Goal: Task Accomplishment & Management: Use online tool/utility

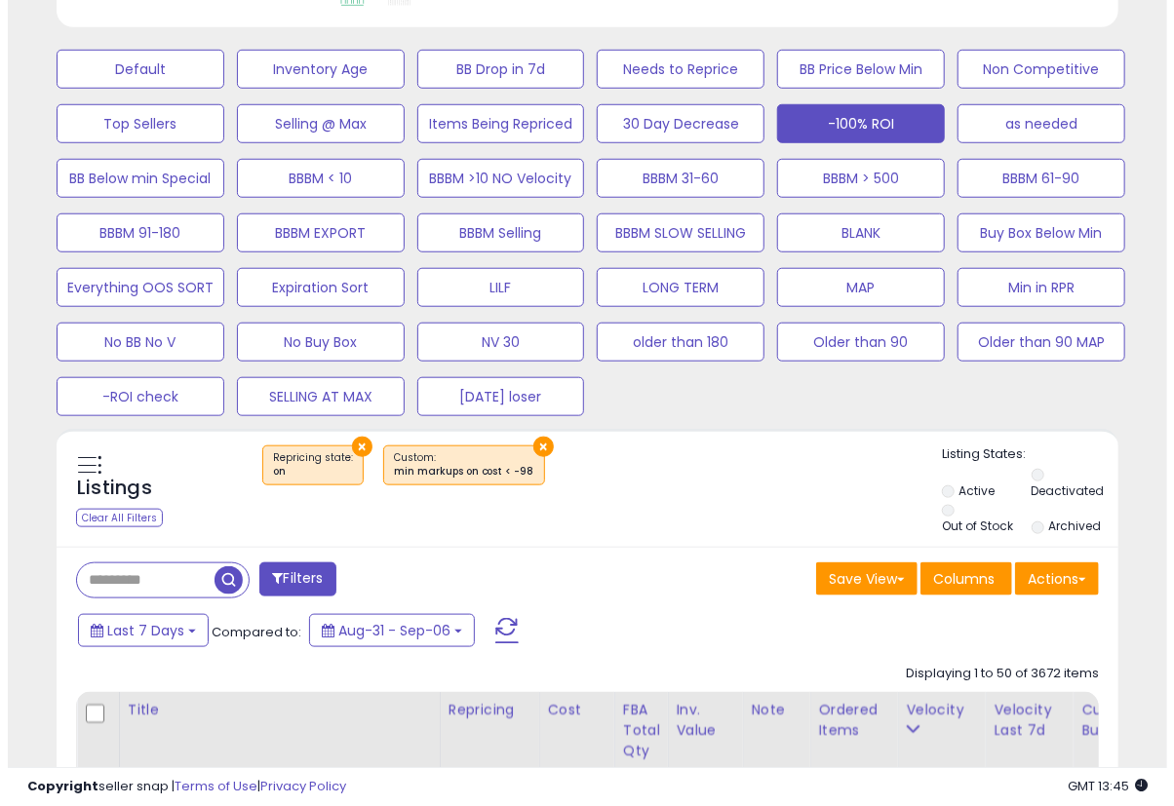
scroll to position [325, 0]
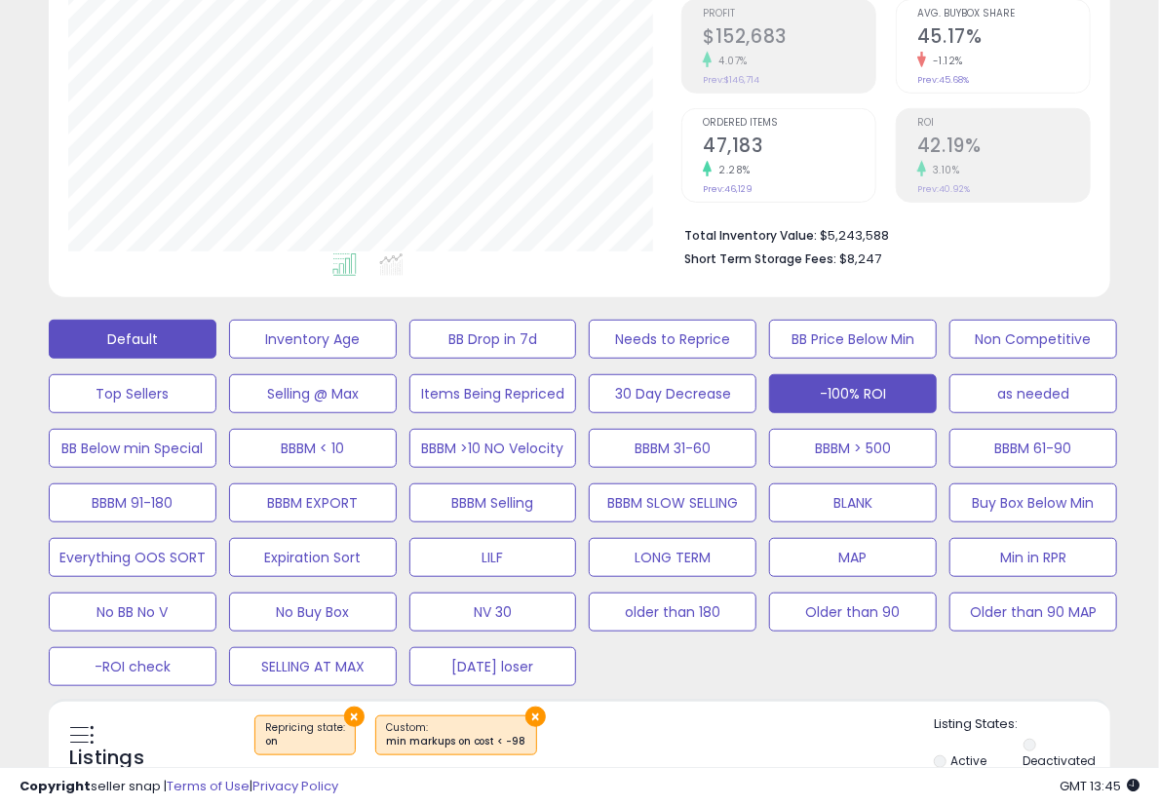
click at [176, 329] on button "Default" at bounding box center [133, 339] width 168 height 39
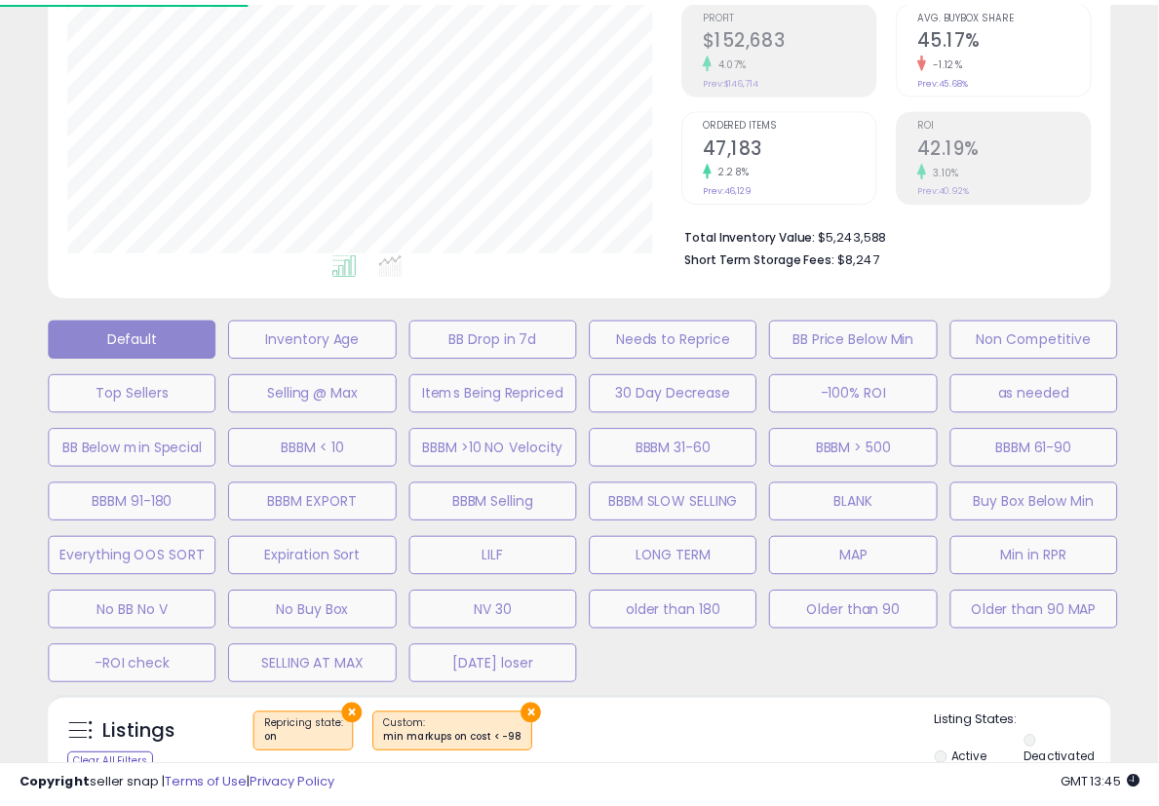
scroll to position [400, 622]
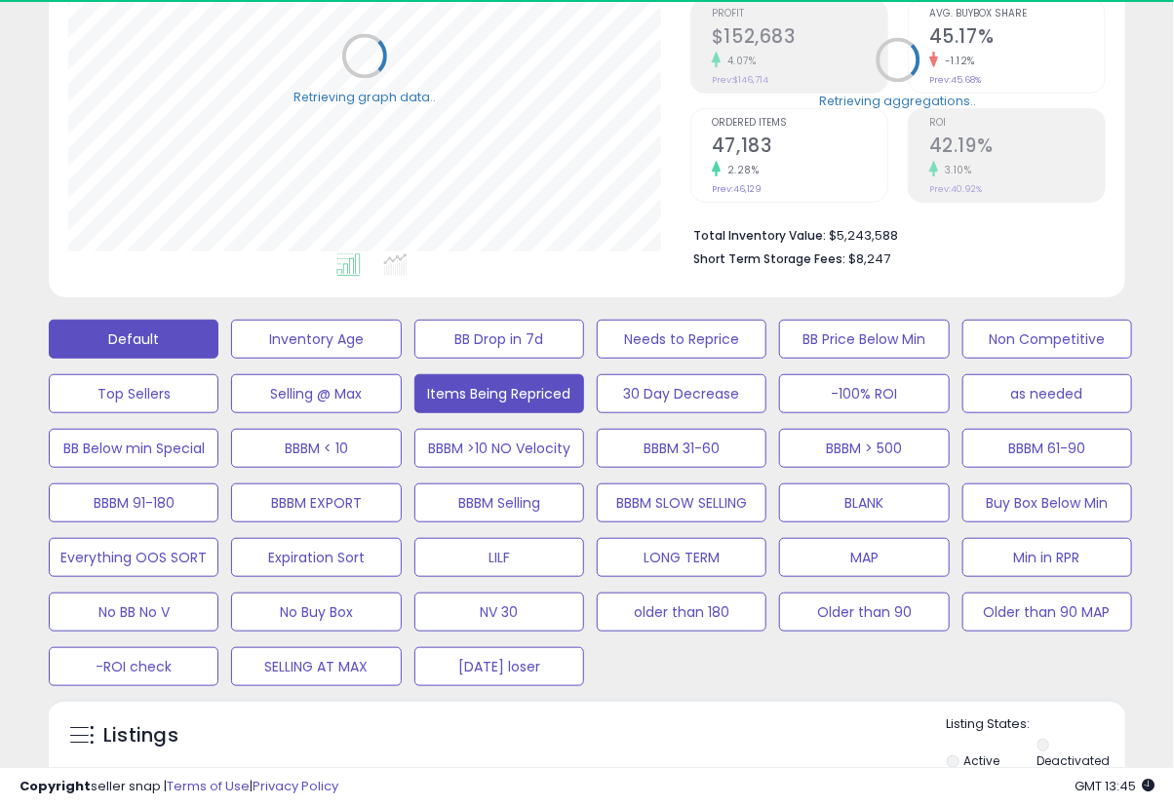
select select "**"
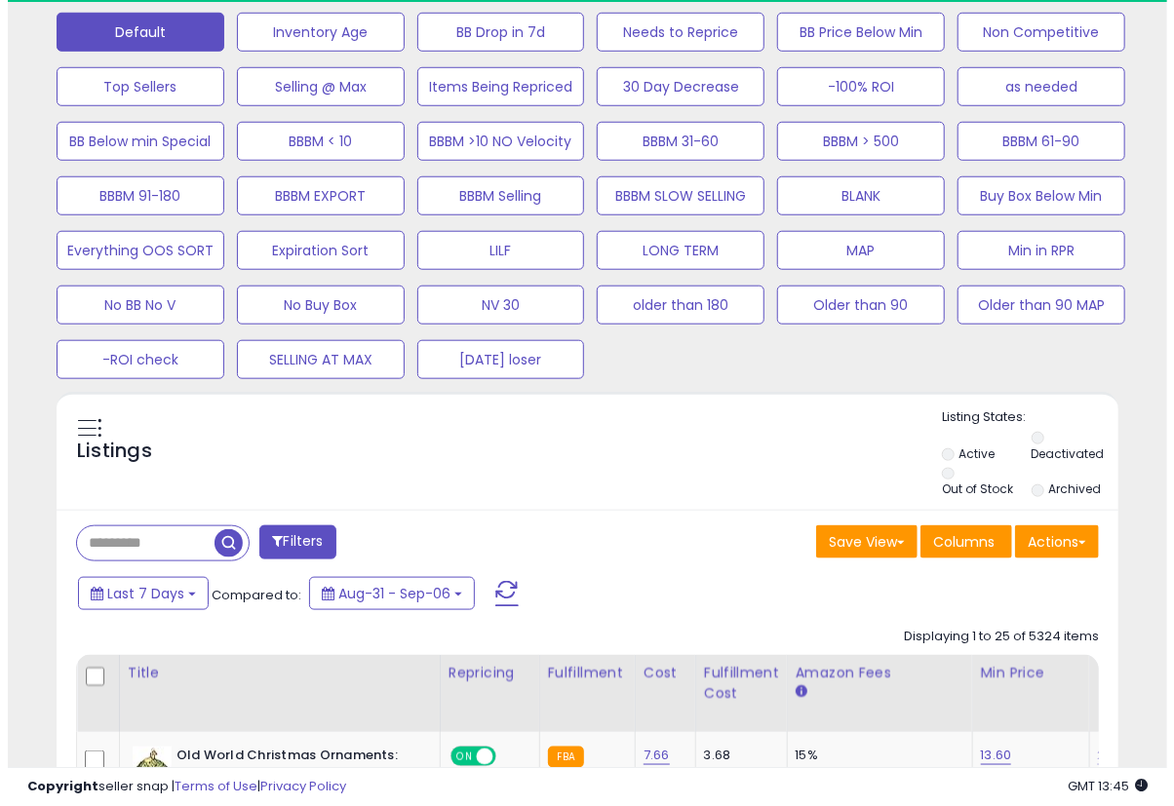
scroll to position [649, 0]
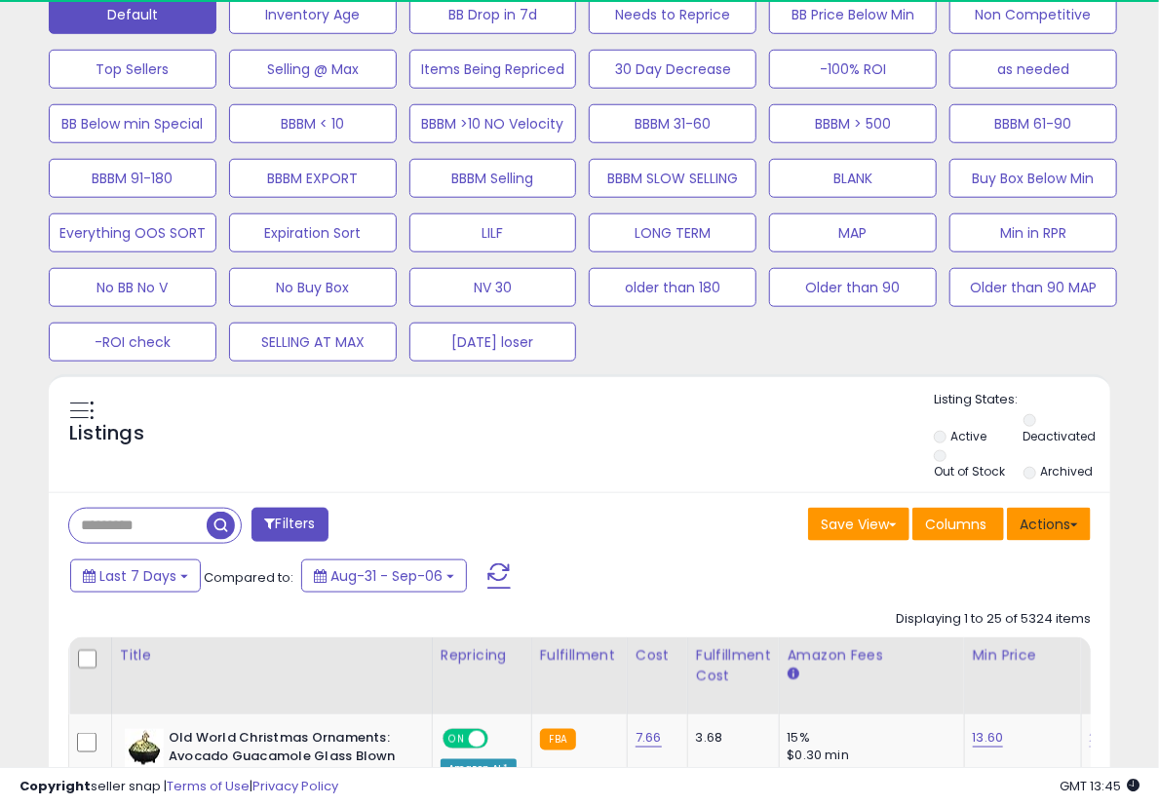
click at [1072, 523] on span at bounding box center [1074, 525] width 8 height 4
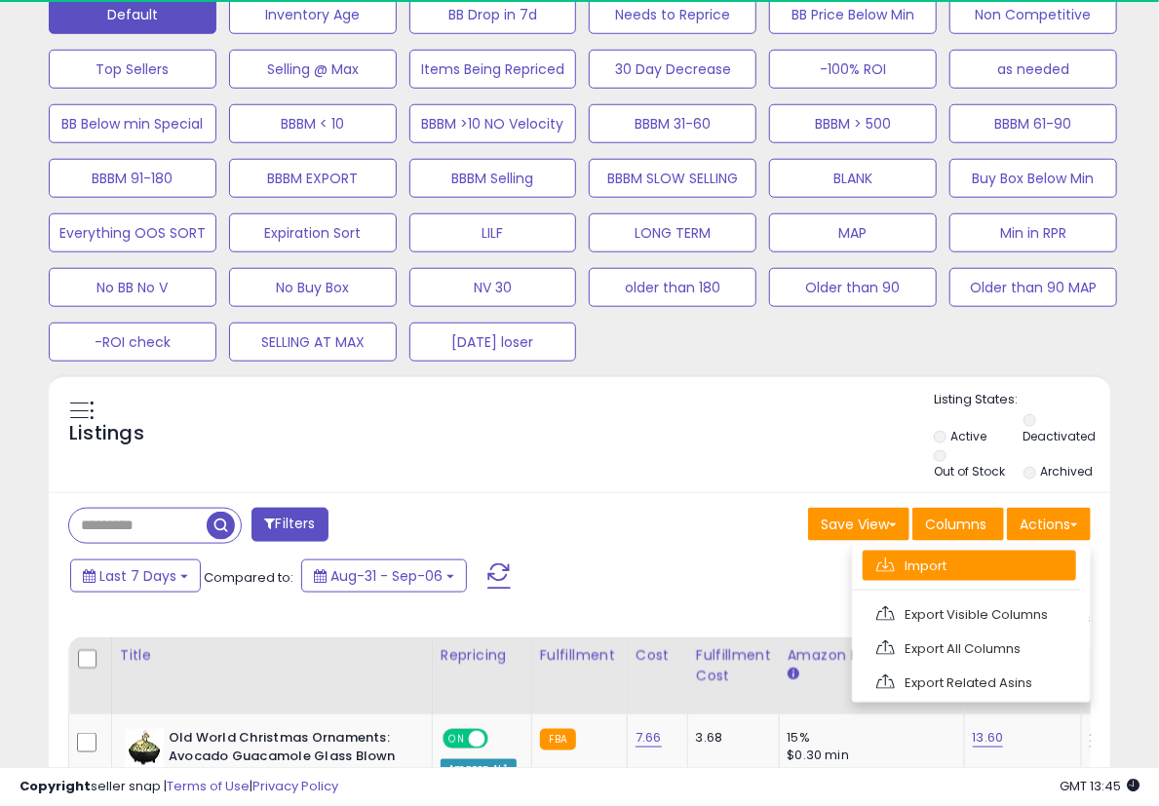
click at [991, 552] on link "Import" at bounding box center [969, 566] width 213 height 30
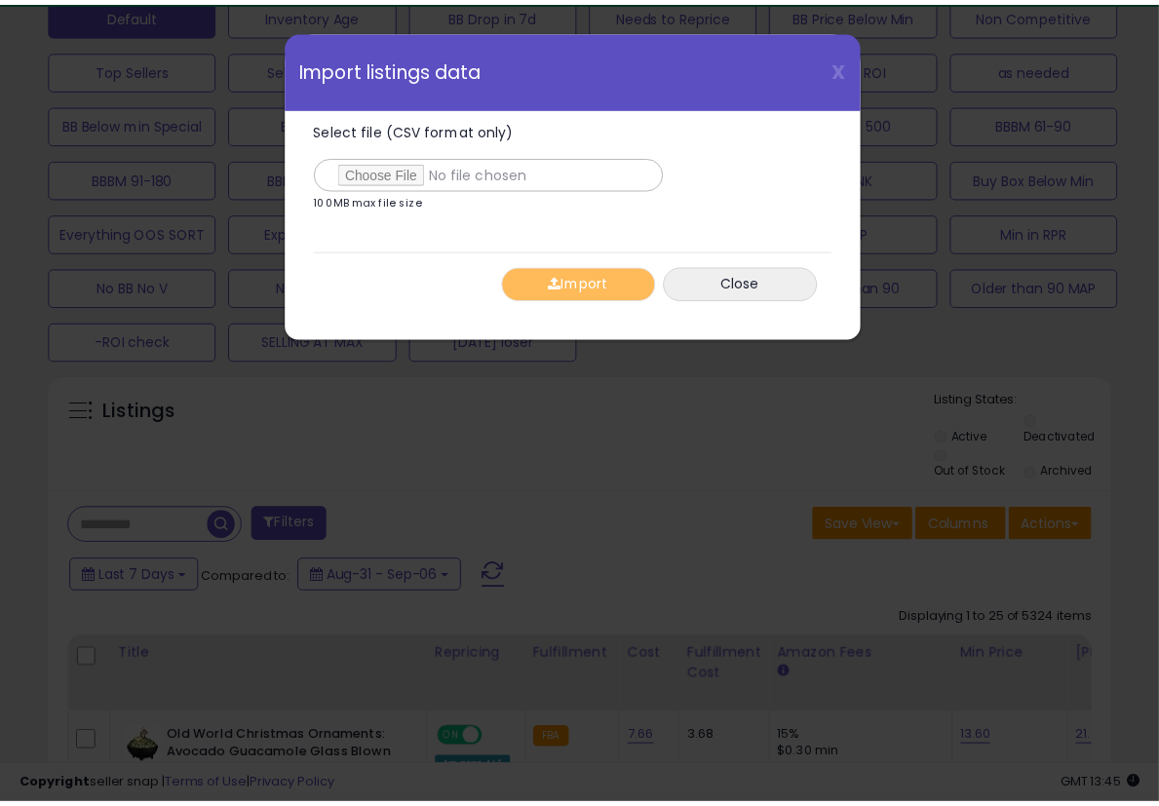
scroll to position [400, 622]
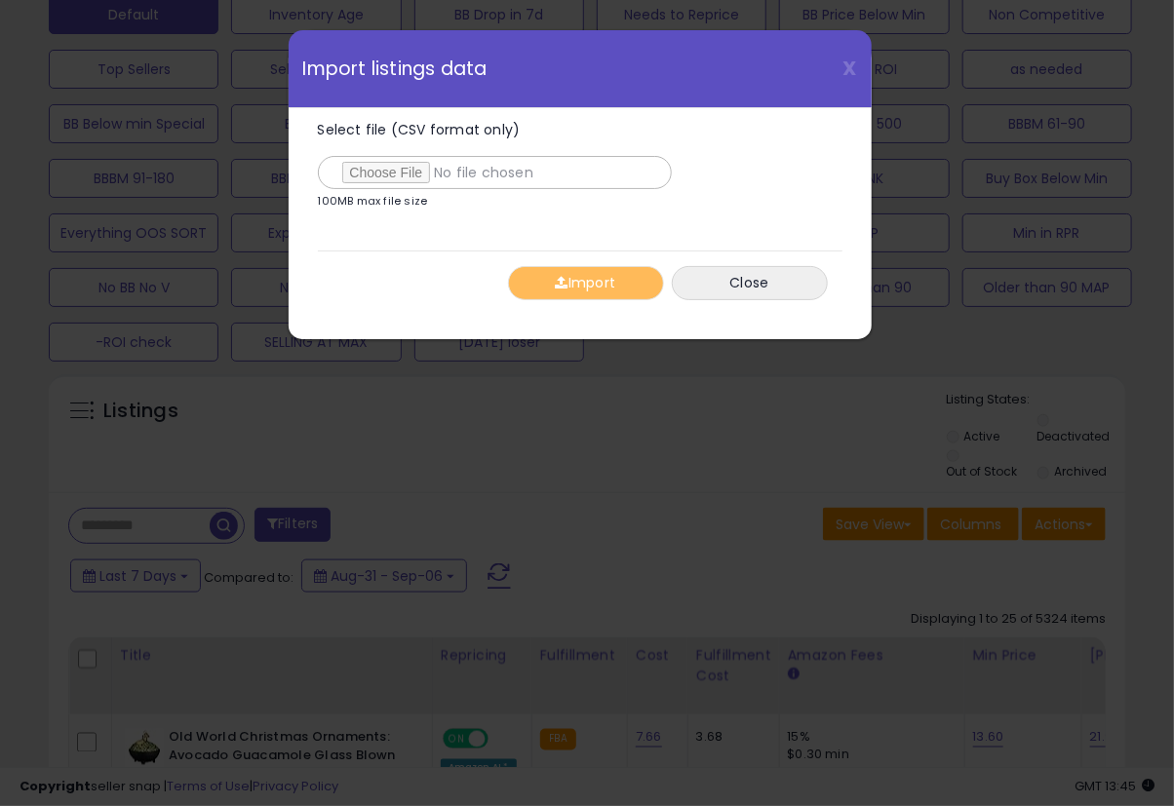
type input "**********"
click at [607, 282] on button "Import" at bounding box center [586, 283] width 156 height 34
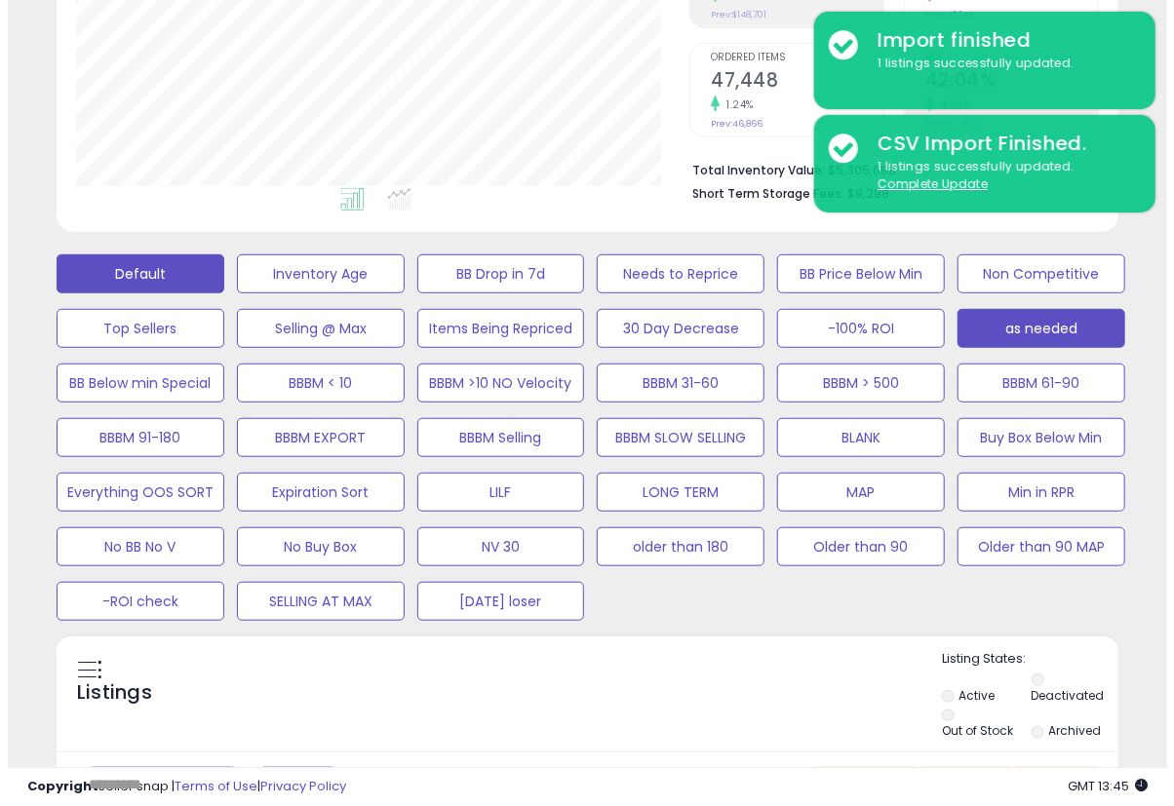
scroll to position [325, 0]
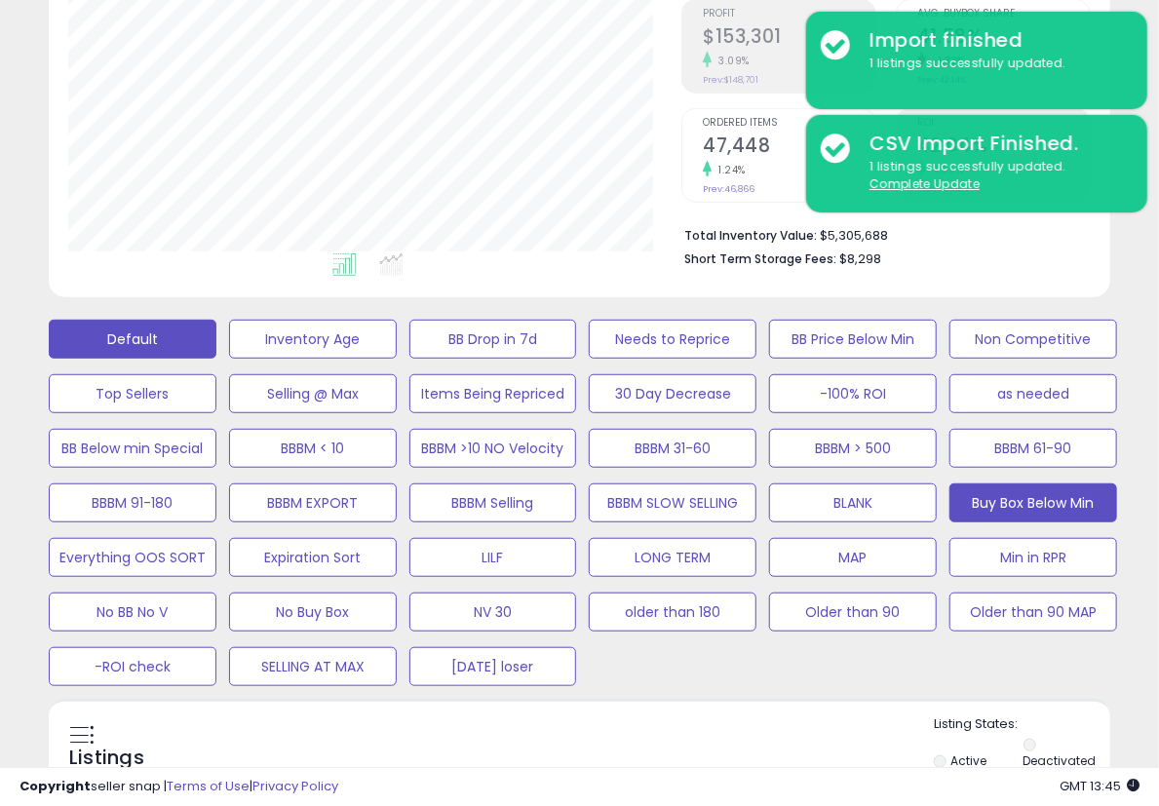
click at [1059, 501] on button "Buy Box Below Min" at bounding box center [1033, 502] width 168 height 39
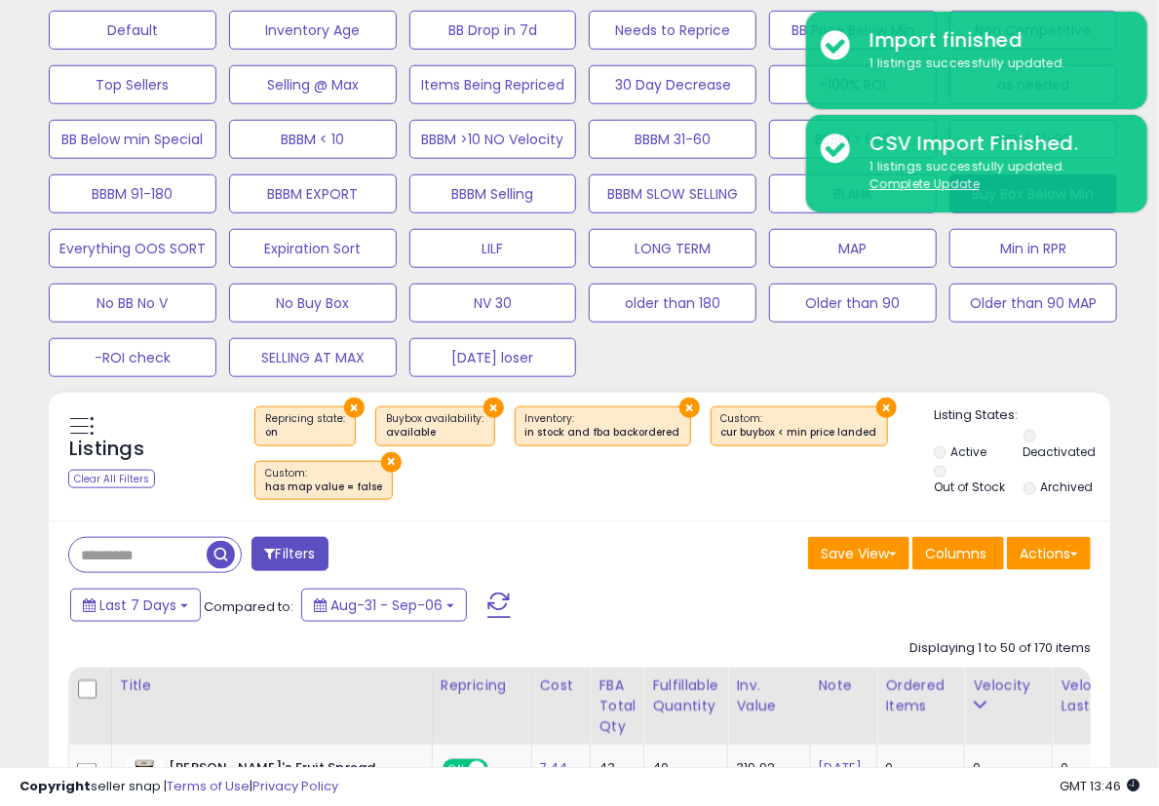
scroll to position [649, 0]
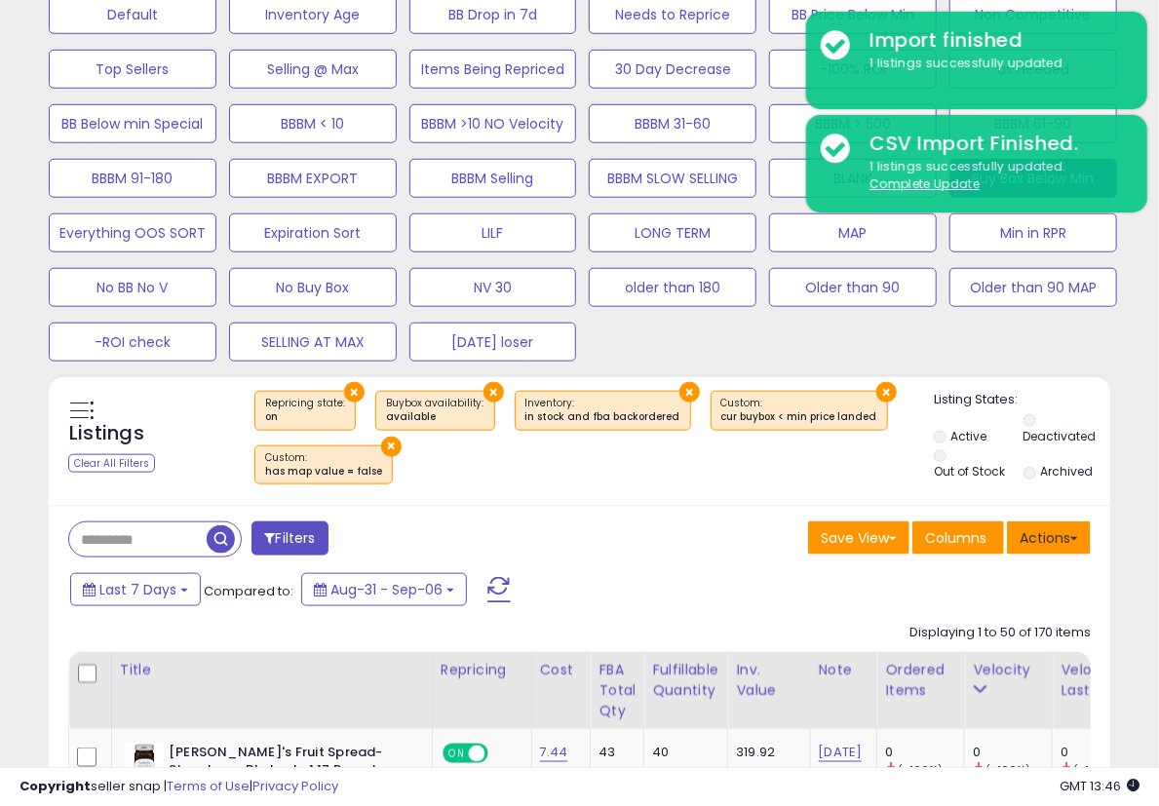
click at [1030, 528] on button "Actions" at bounding box center [1049, 537] width 84 height 33
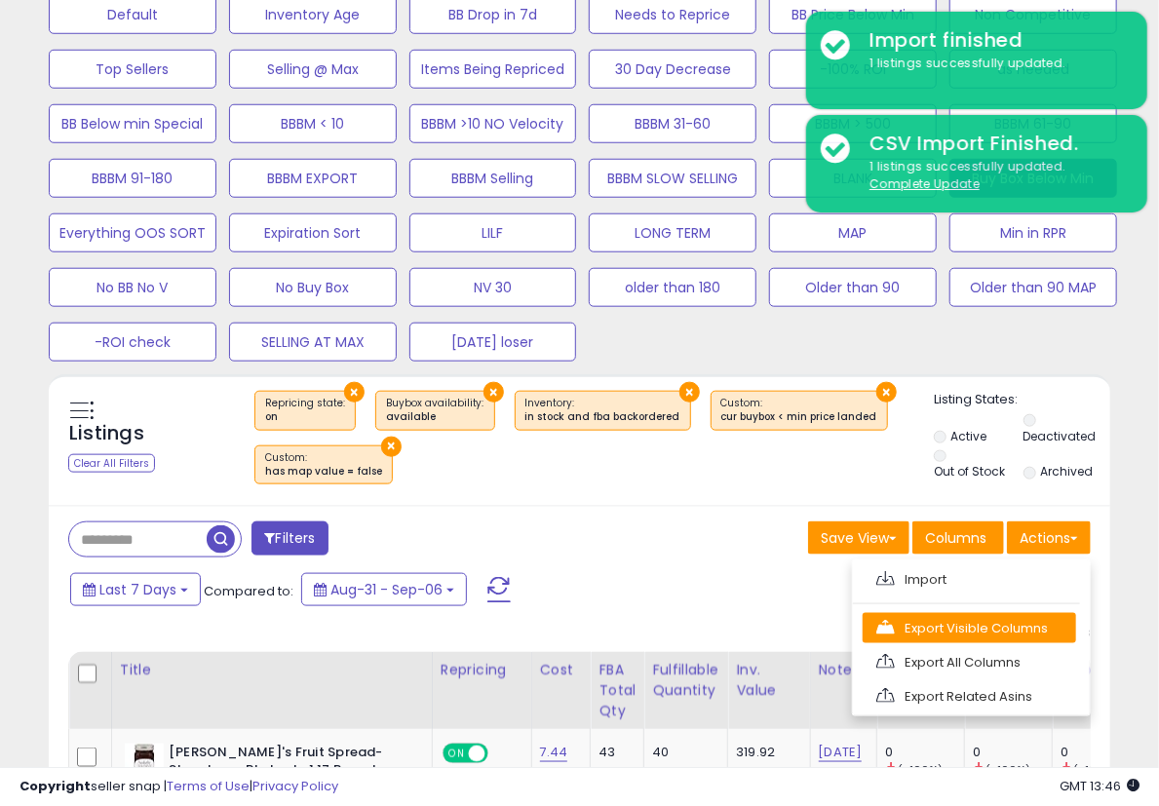
click at [994, 626] on link "Export Visible Columns" at bounding box center [969, 628] width 213 height 30
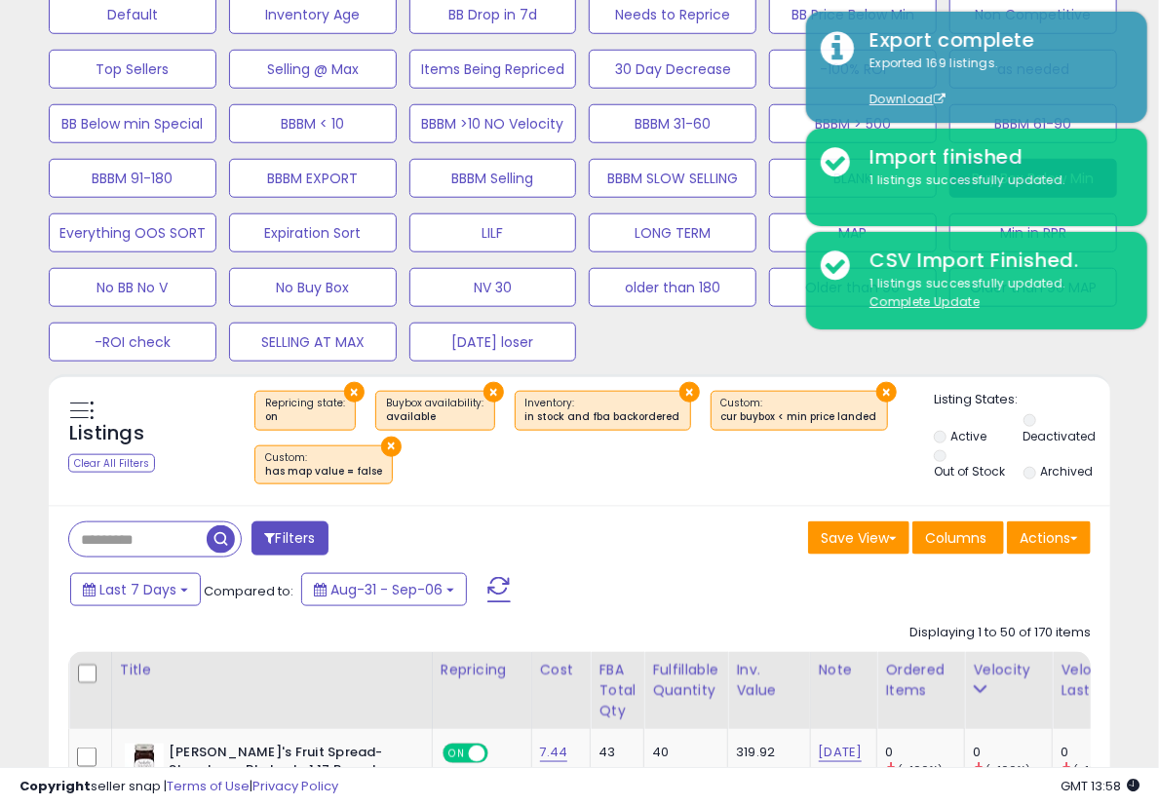
click at [784, 554] on div "Save View Save As New View Columns Actions [GEOGRAPHIC_DATA]" at bounding box center [843, 540] width 526 height 38
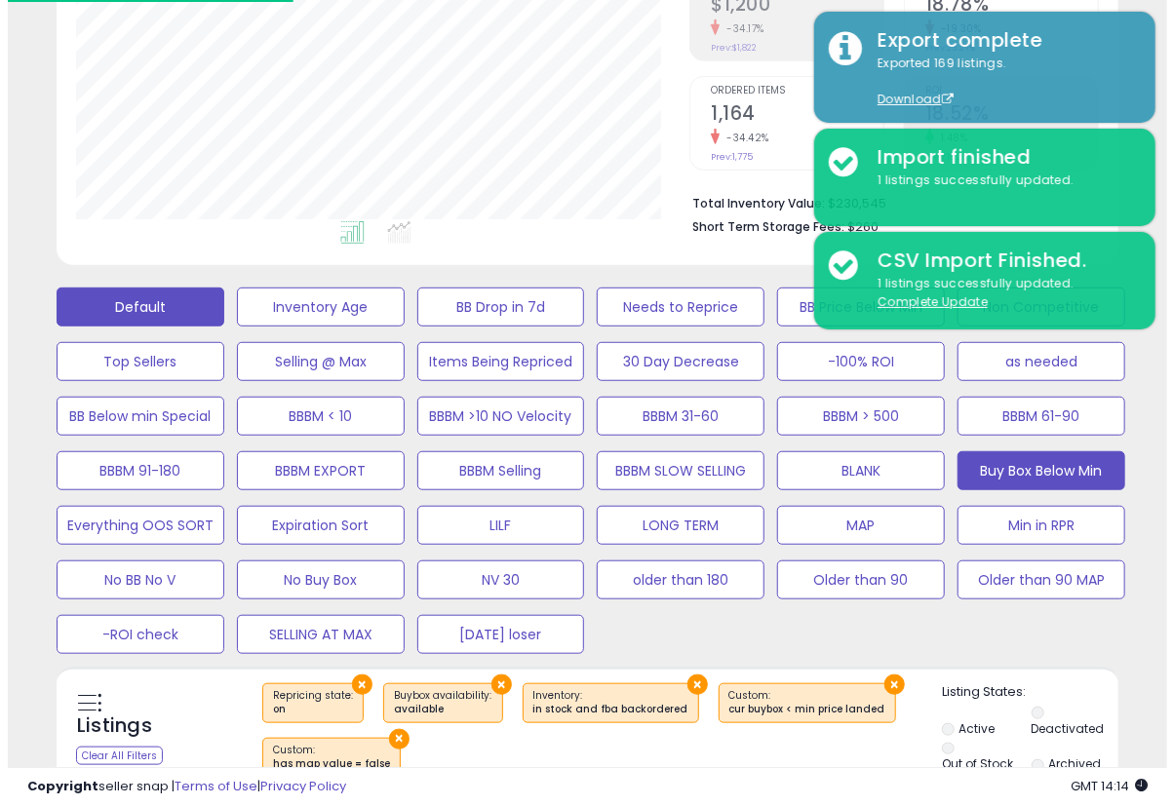
scroll to position [325, 0]
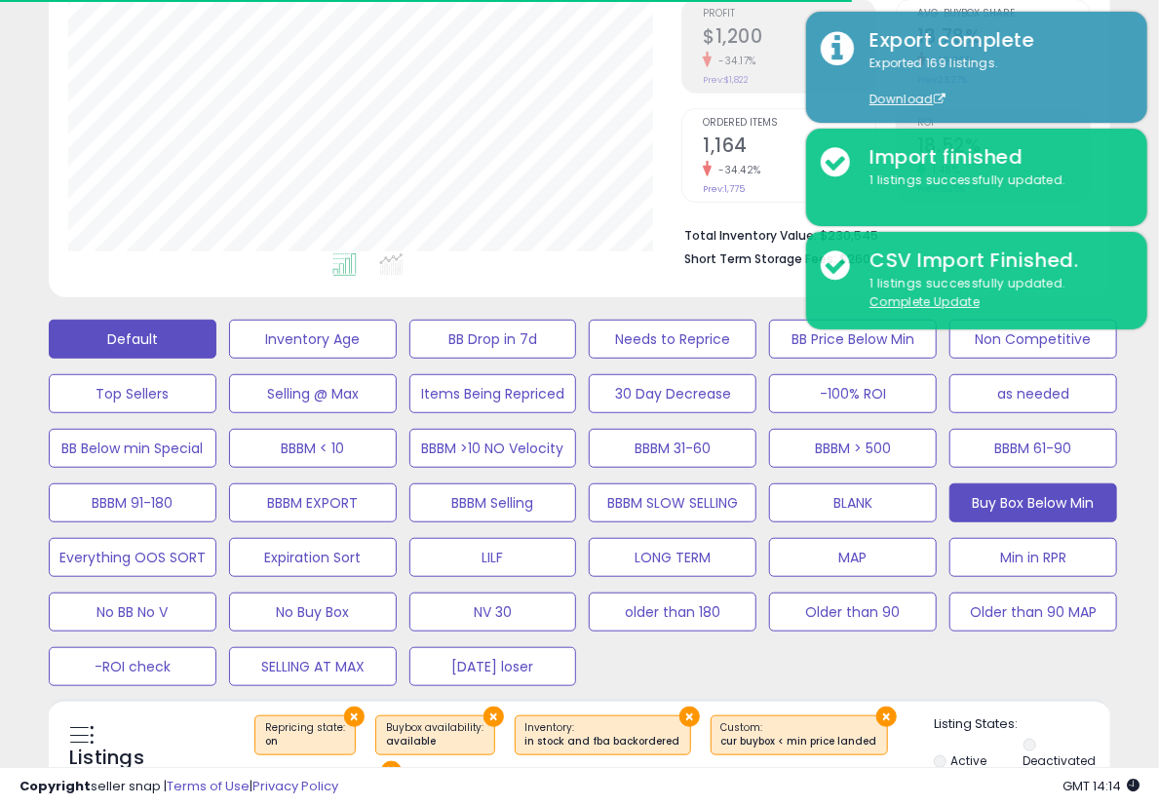
click at [178, 330] on button "Default" at bounding box center [133, 339] width 168 height 39
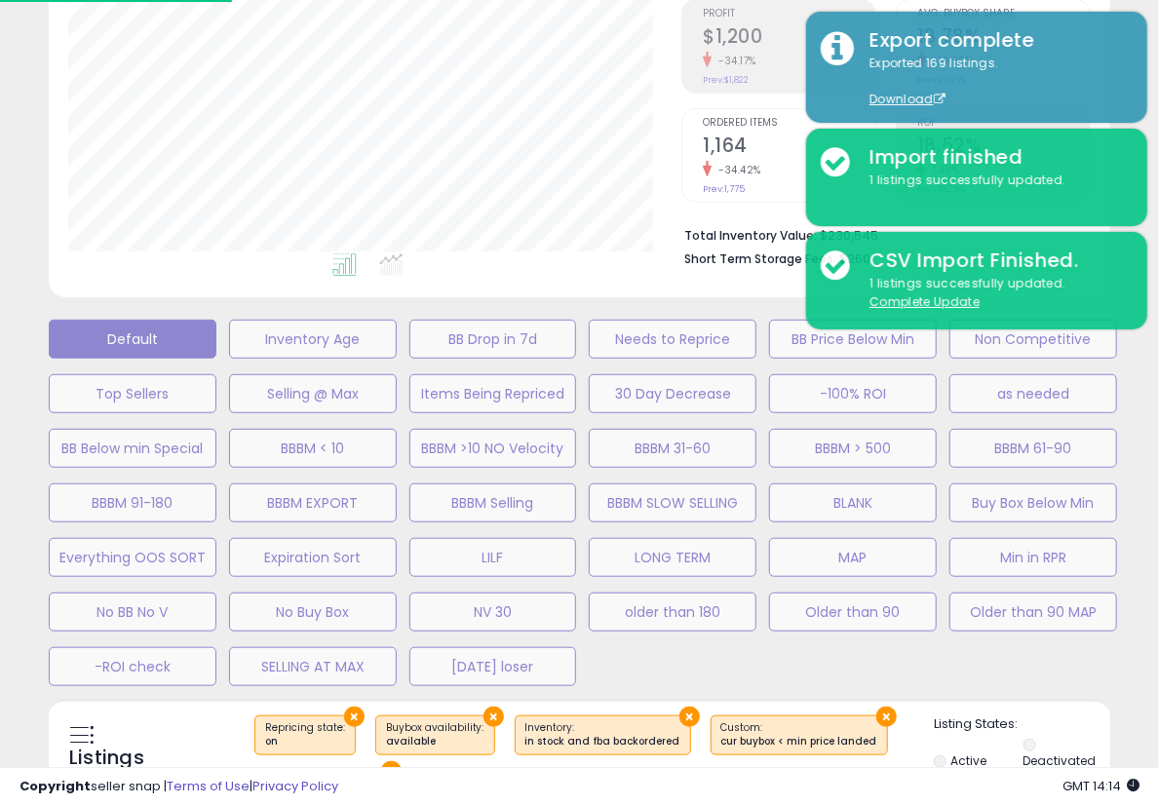
scroll to position [400, 622]
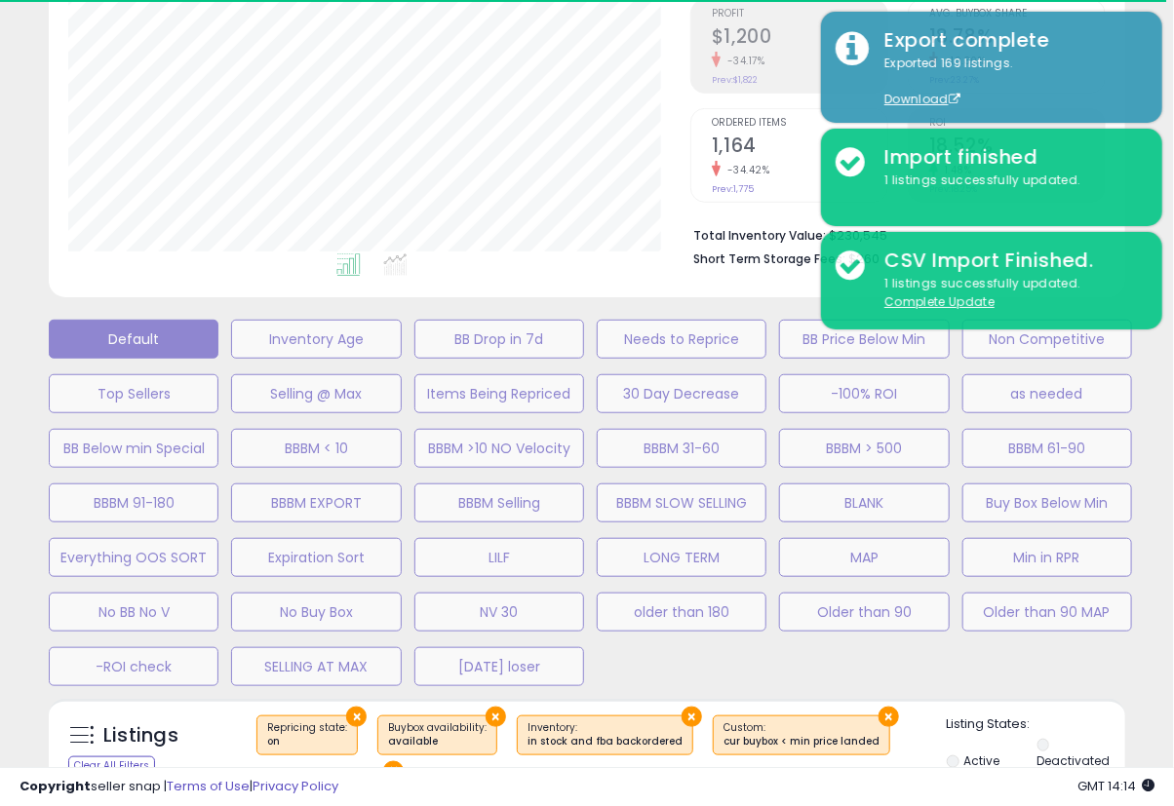
select select "**"
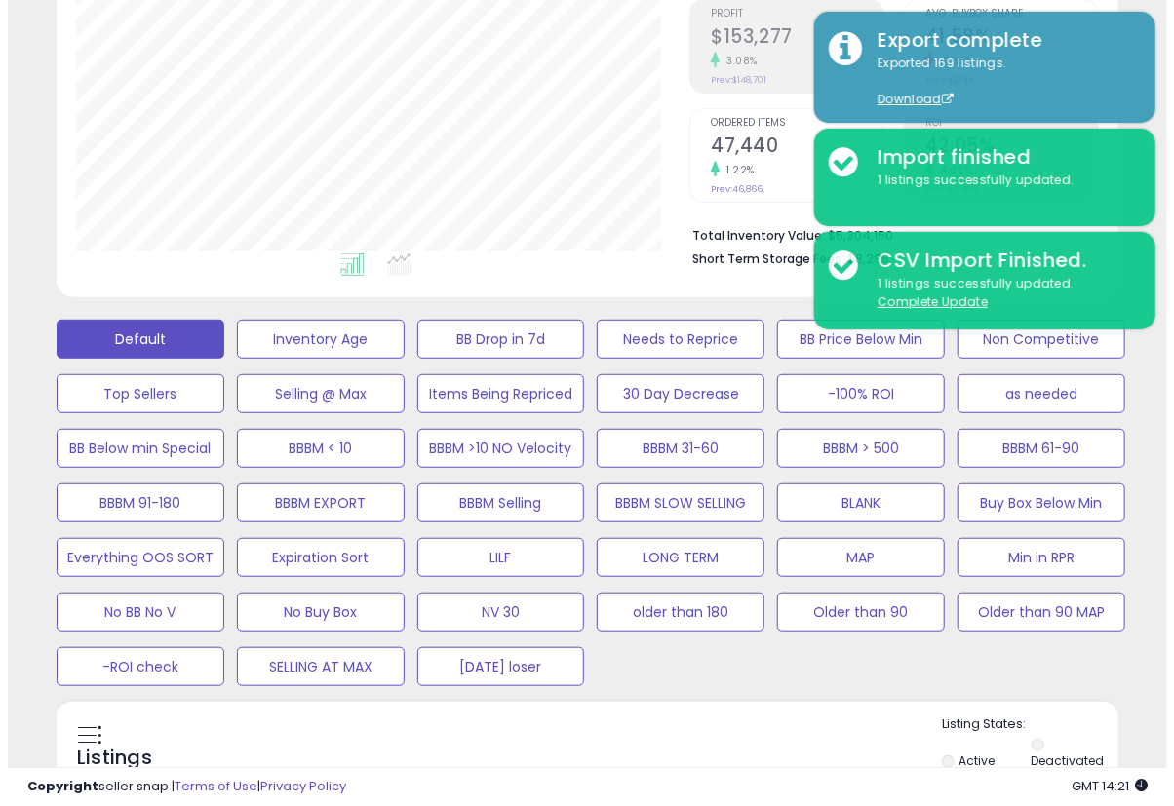
scroll to position [649, 0]
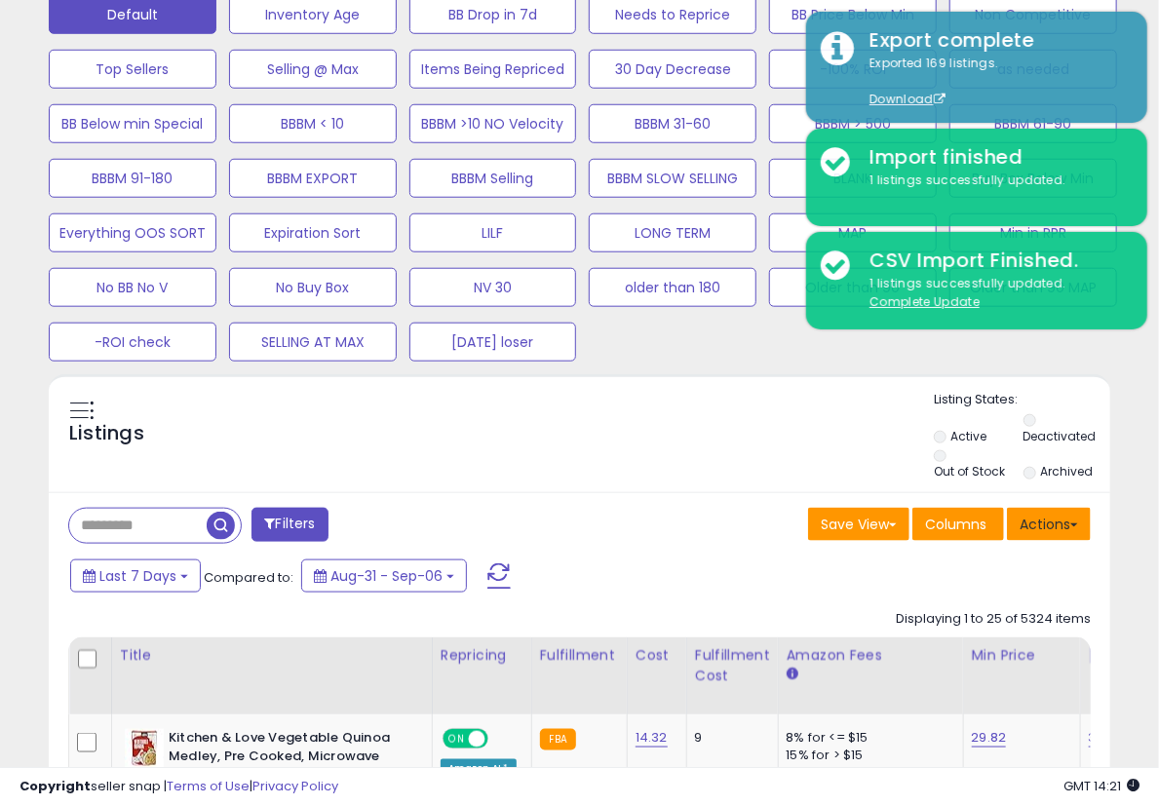
click at [1050, 514] on button "Actions" at bounding box center [1049, 524] width 84 height 33
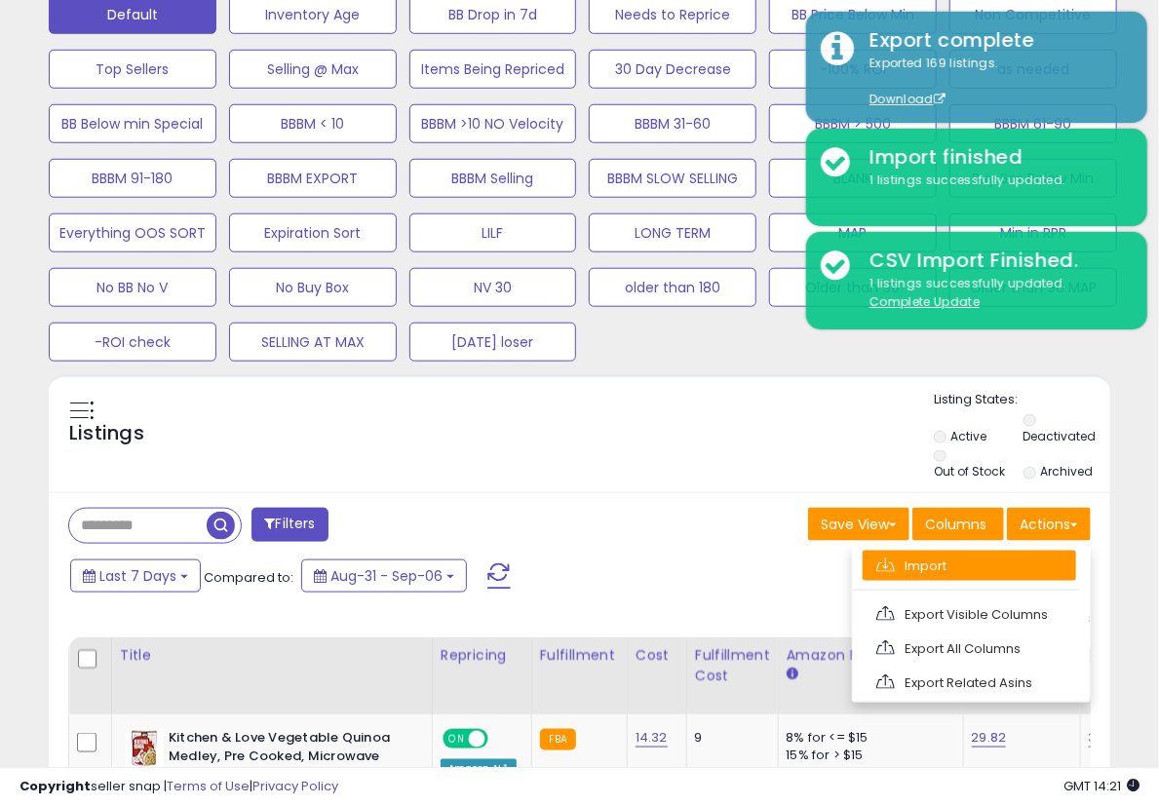
click at [1004, 551] on link "Import" at bounding box center [969, 566] width 213 height 30
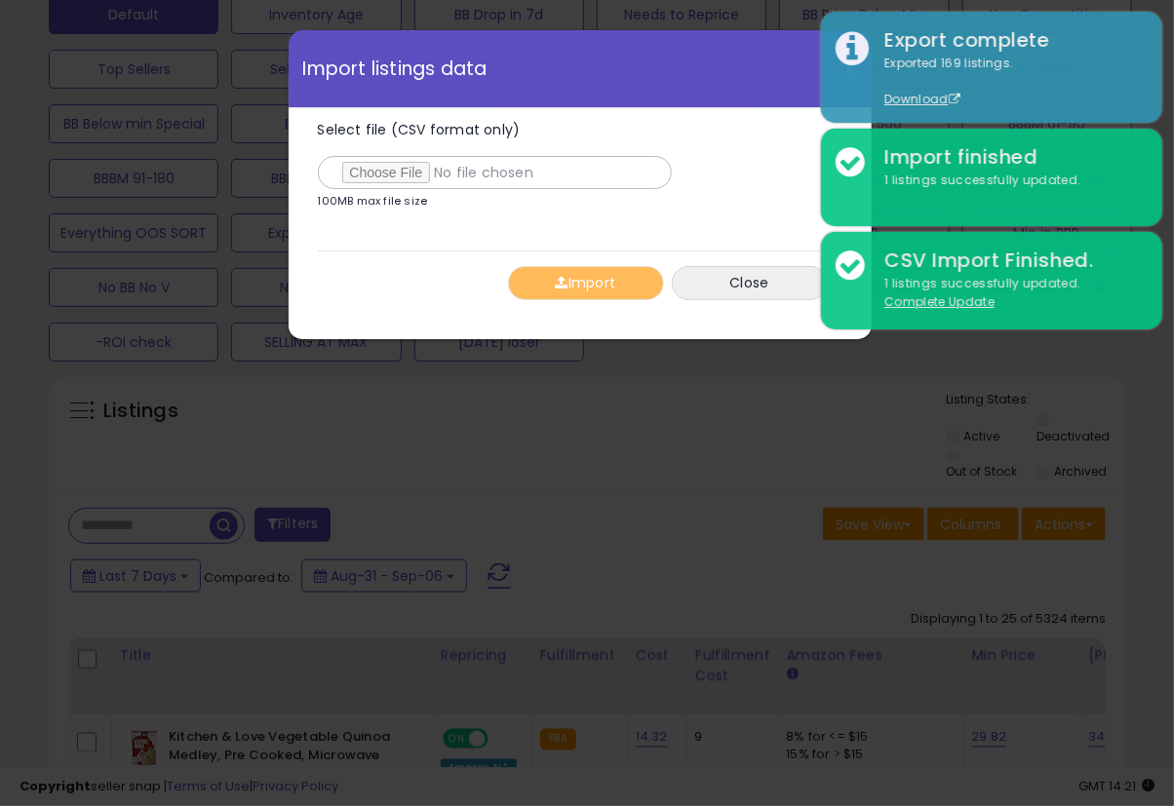
type input "**********"
click at [583, 293] on button "Import" at bounding box center [586, 283] width 156 height 34
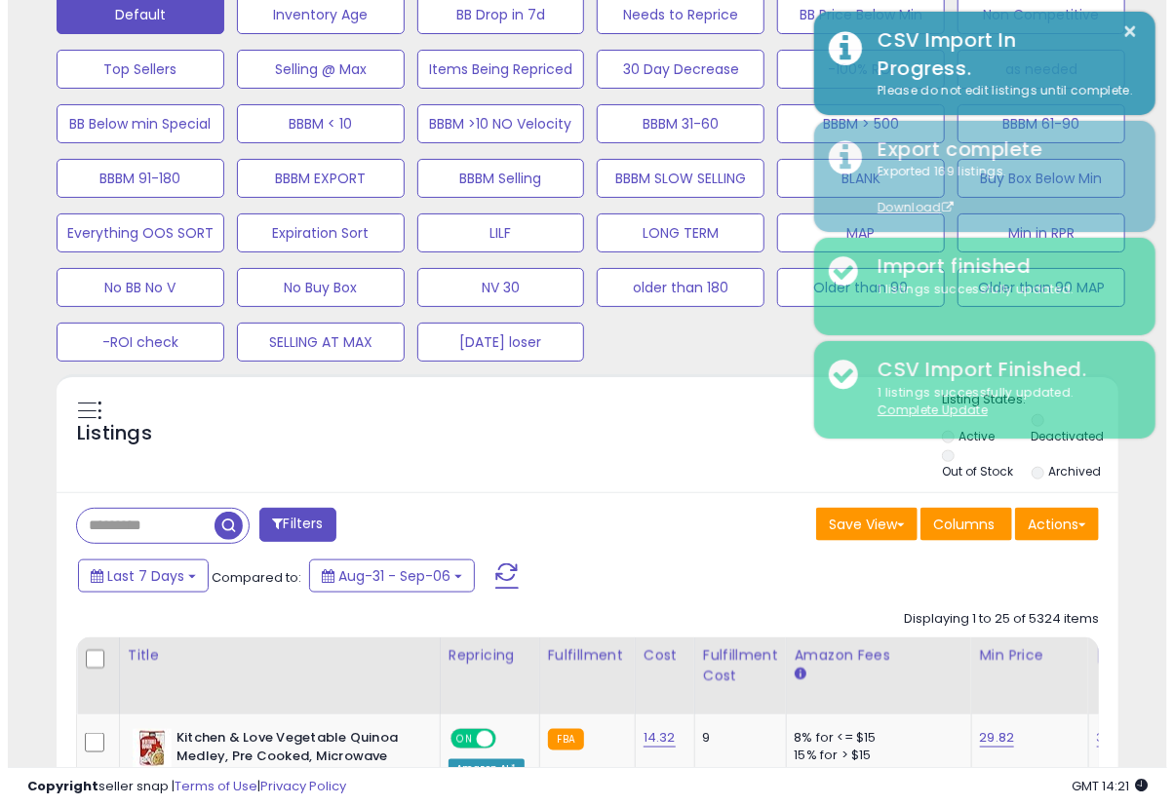
scroll to position [974274, 974059]
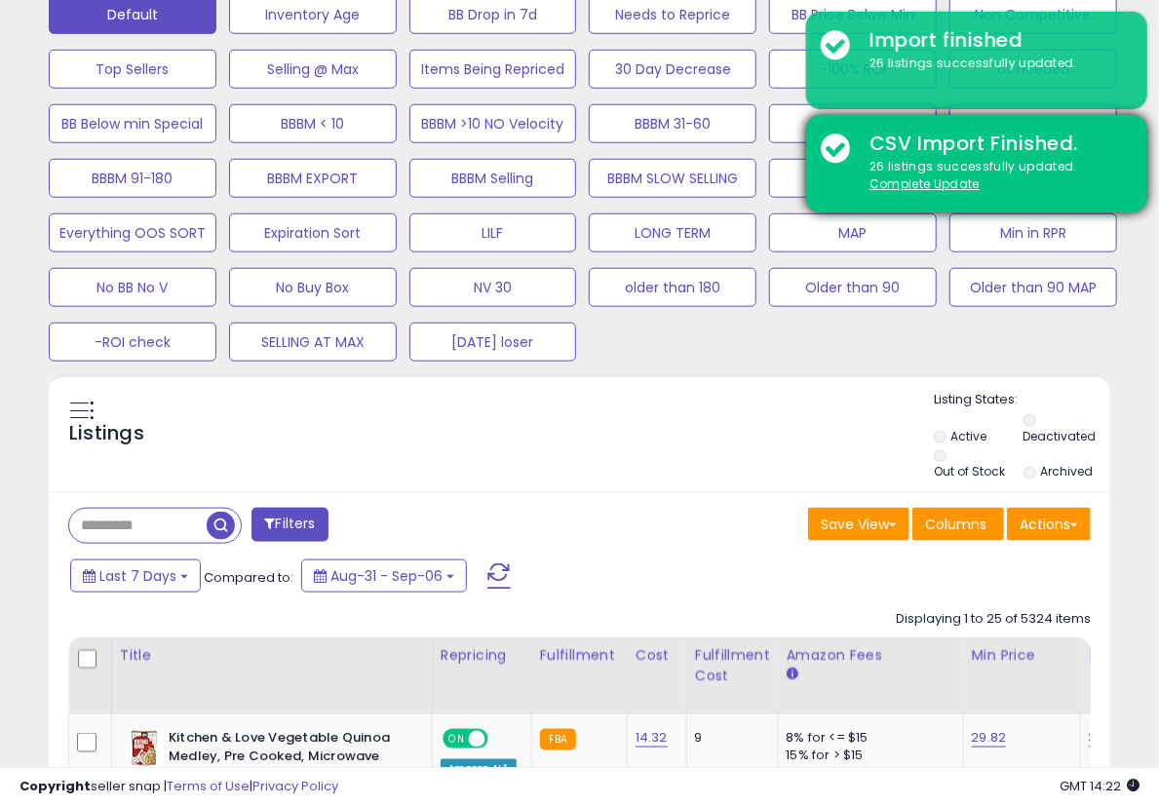
click at [1064, 208] on div "CSV Import Finished. 26 listings successfully updated. Complete Update" at bounding box center [976, 163] width 341 height 97
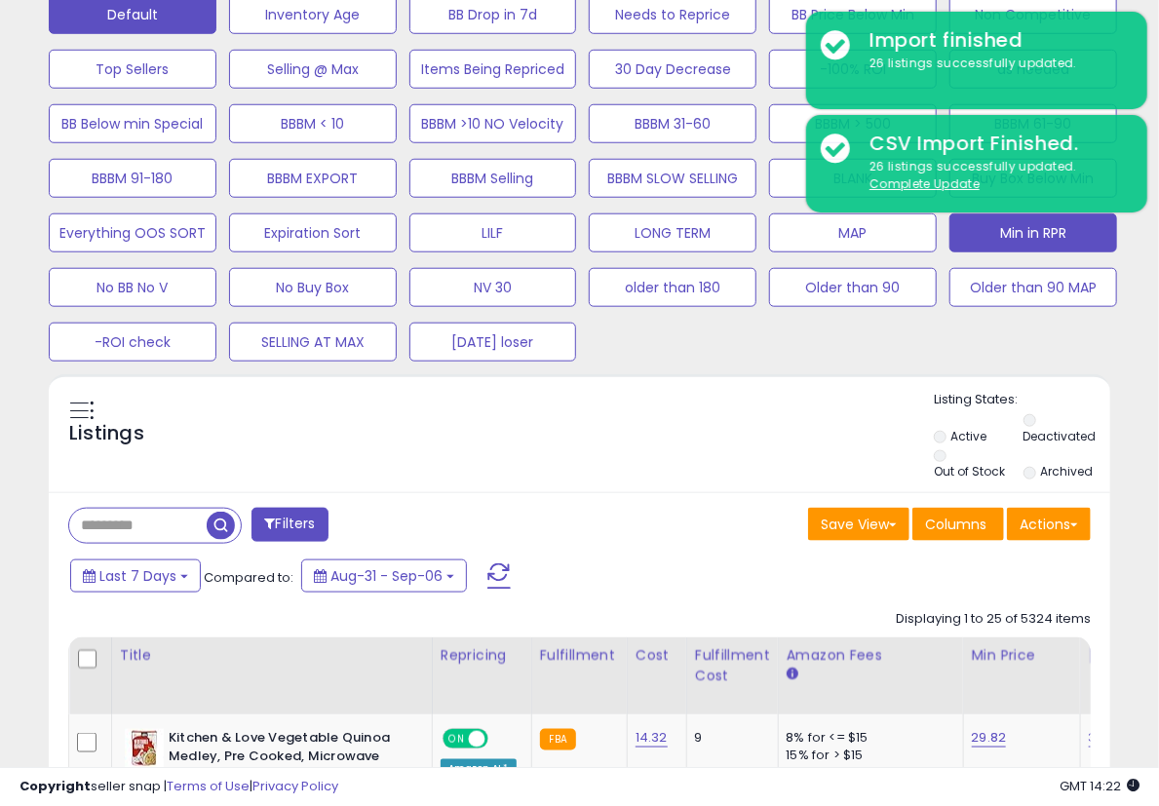
click at [1054, 231] on button "Min in RPR" at bounding box center [1033, 232] width 168 height 39
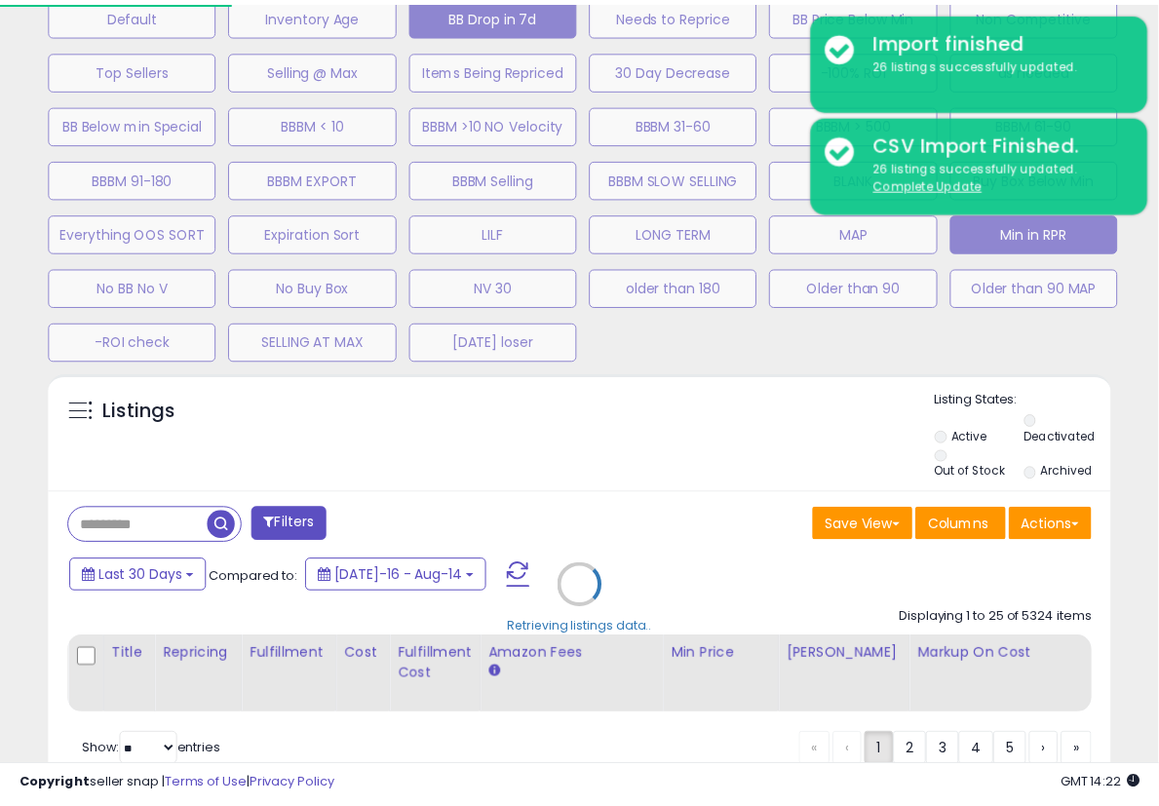
scroll to position [400, 622]
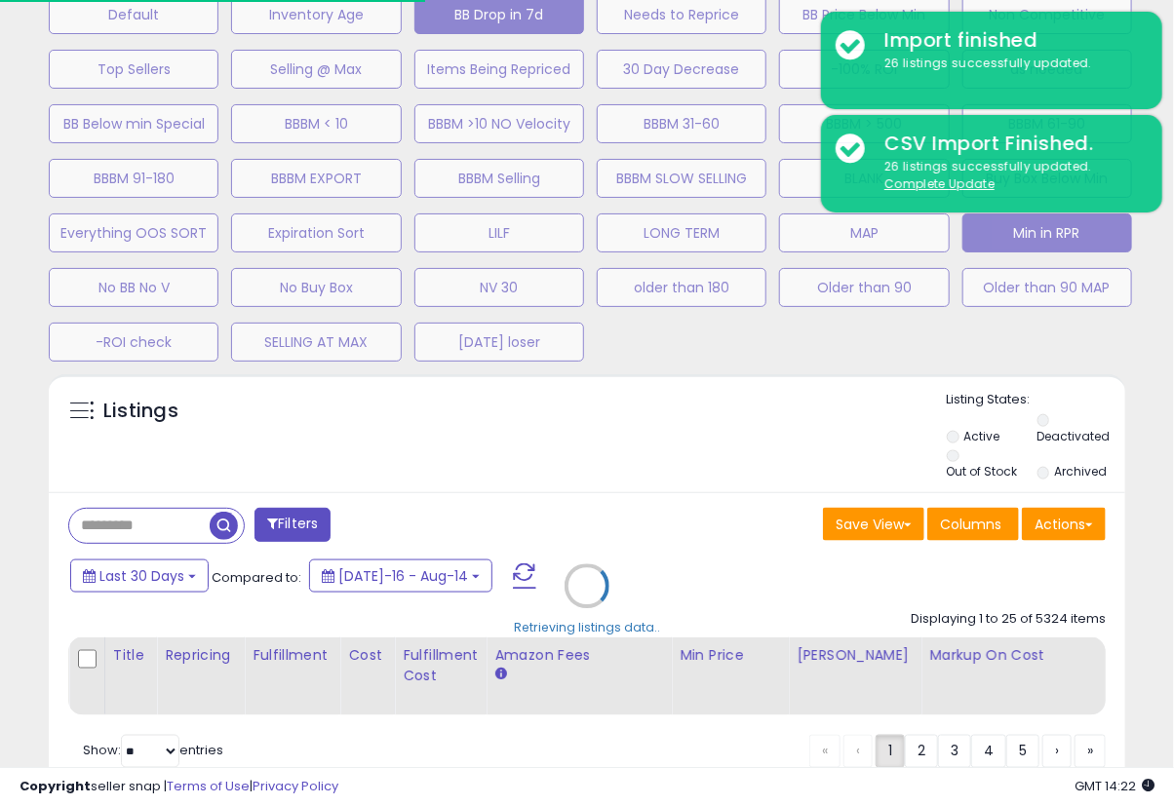
select select "**"
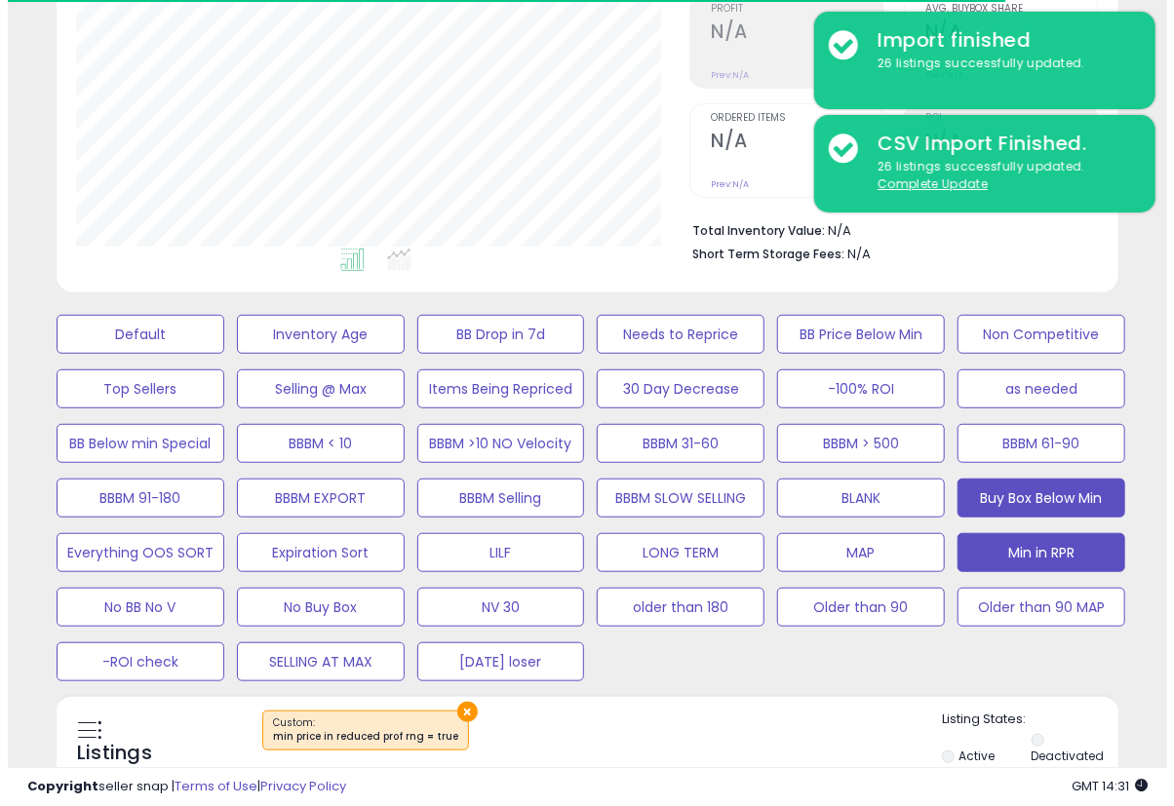
scroll to position [325, 0]
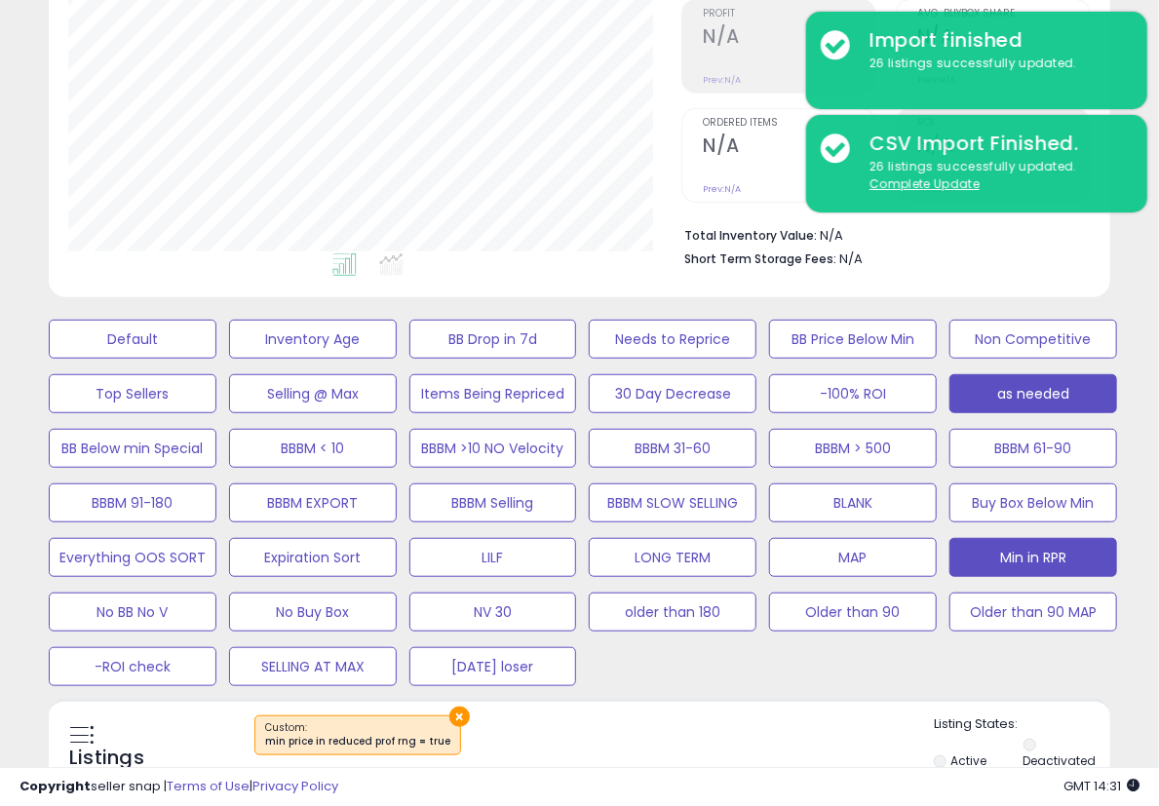
click at [1042, 395] on button "as needed" at bounding box center [1033, 393] width 168 height 39
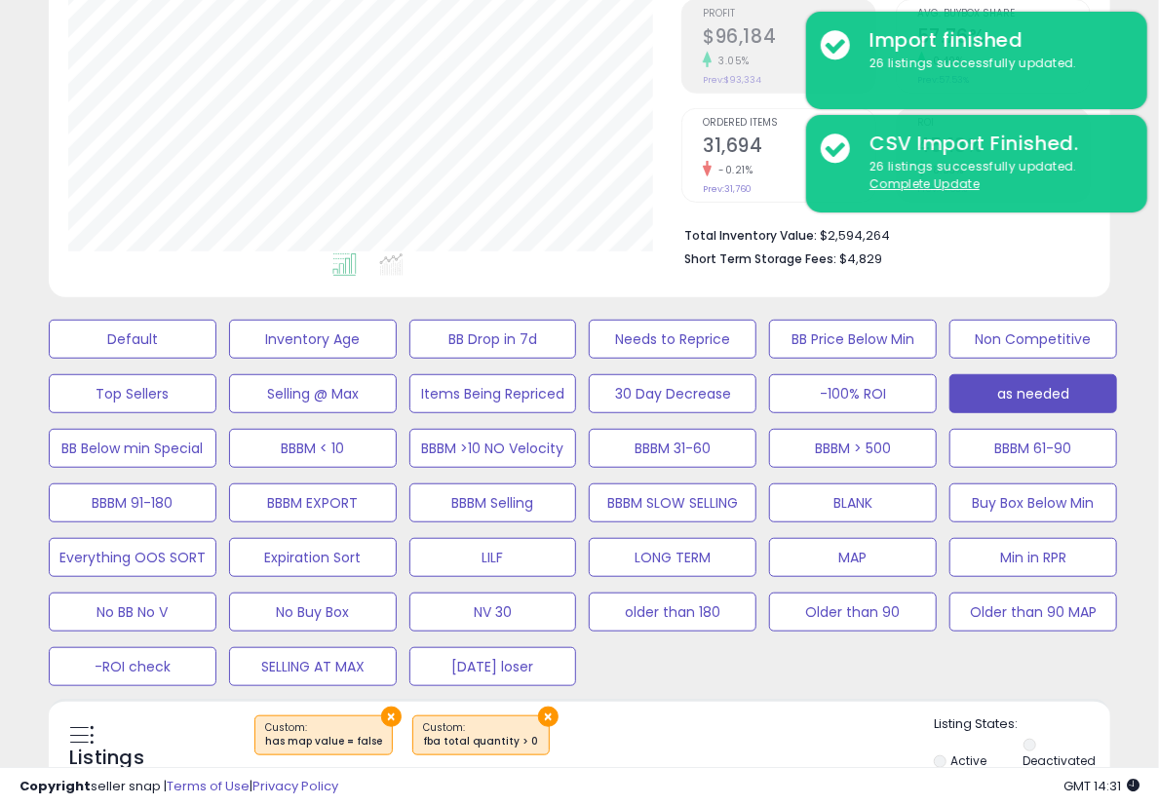
scroll to position [649, 0]
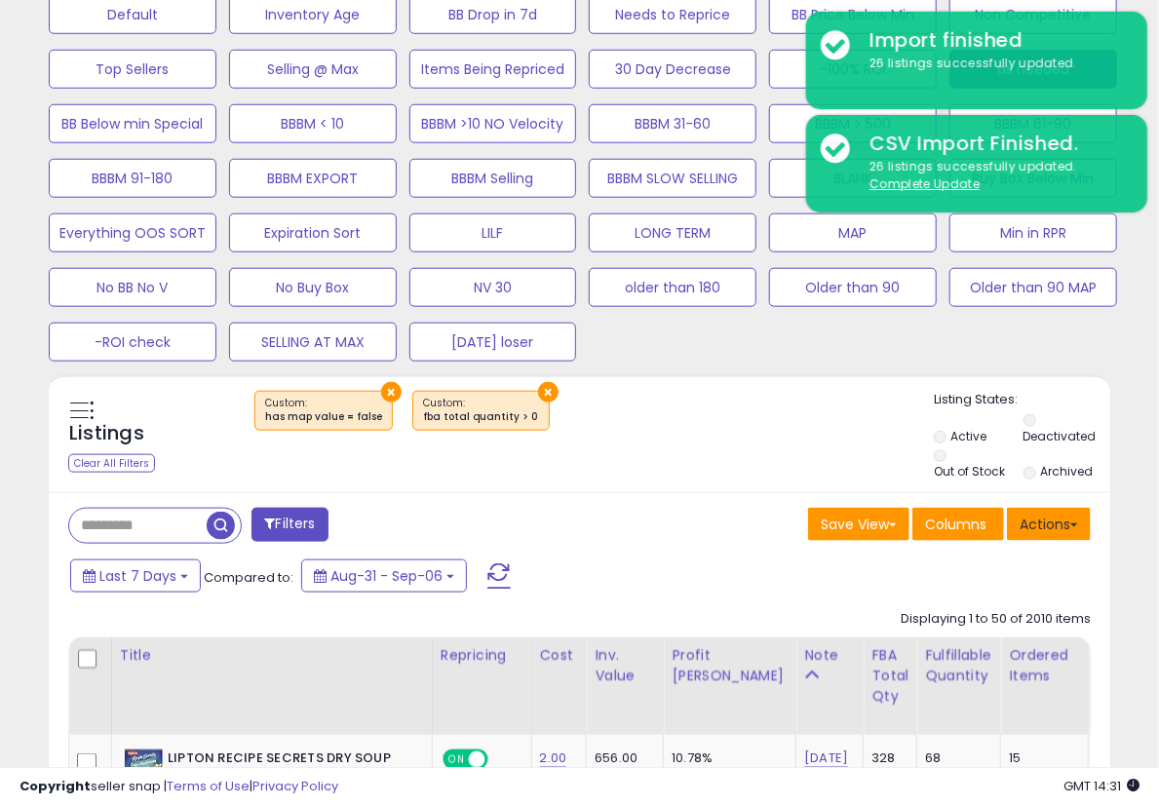
click at [1027, 520] on button "Actions" at bounding box center [1049, 524] width 84 height 33
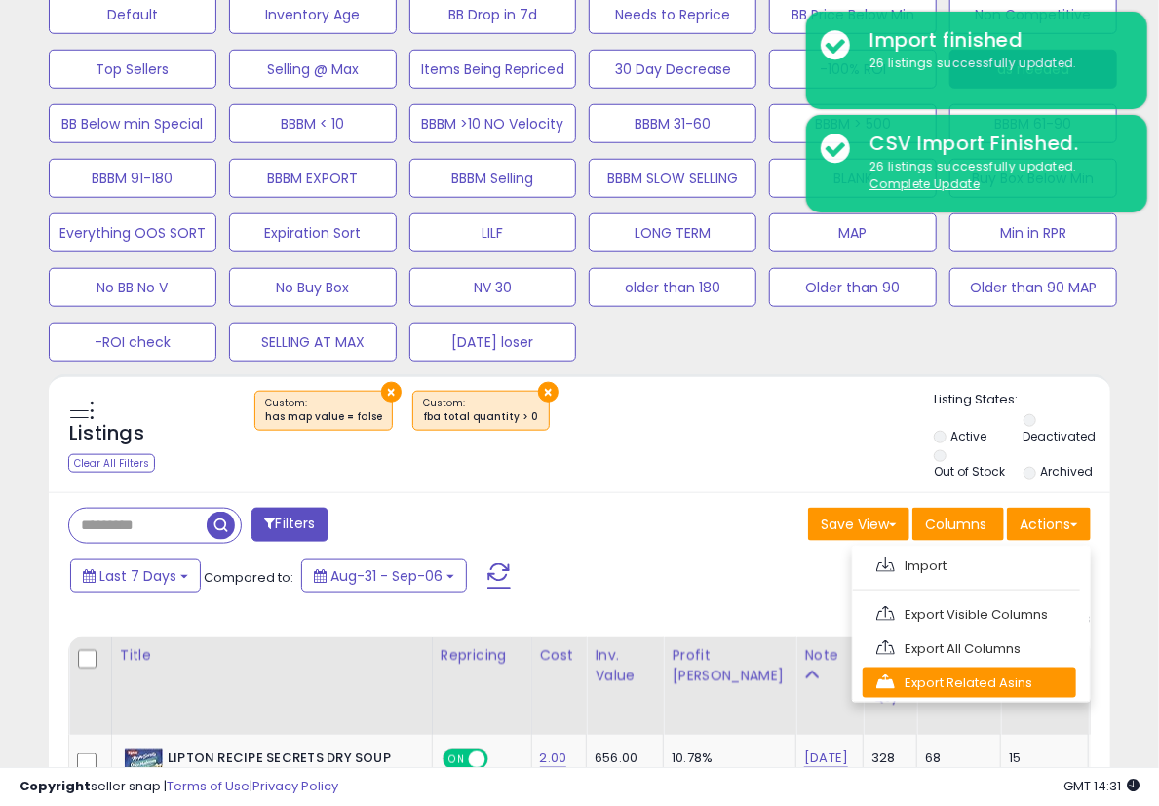
click at [946, 681] on link "Export Related Asins" at bounding box center [969, 683] width 213 height 30
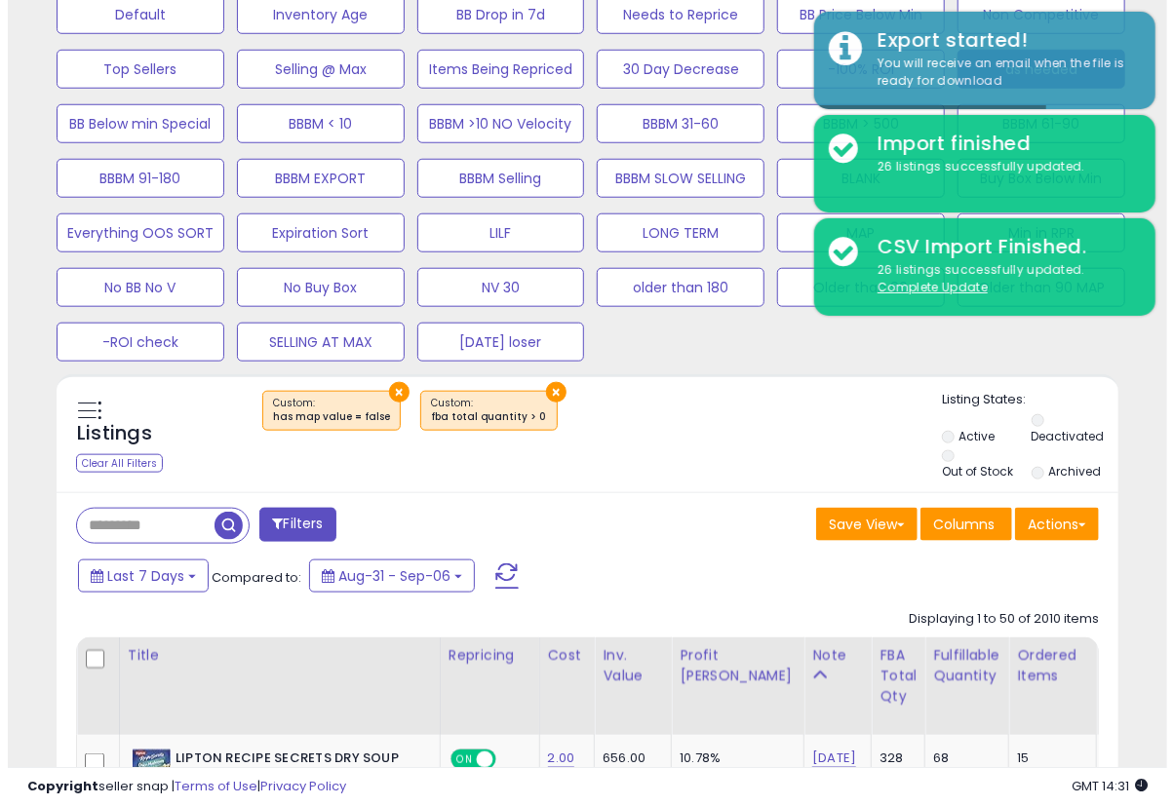
scroll to position [325, 0]
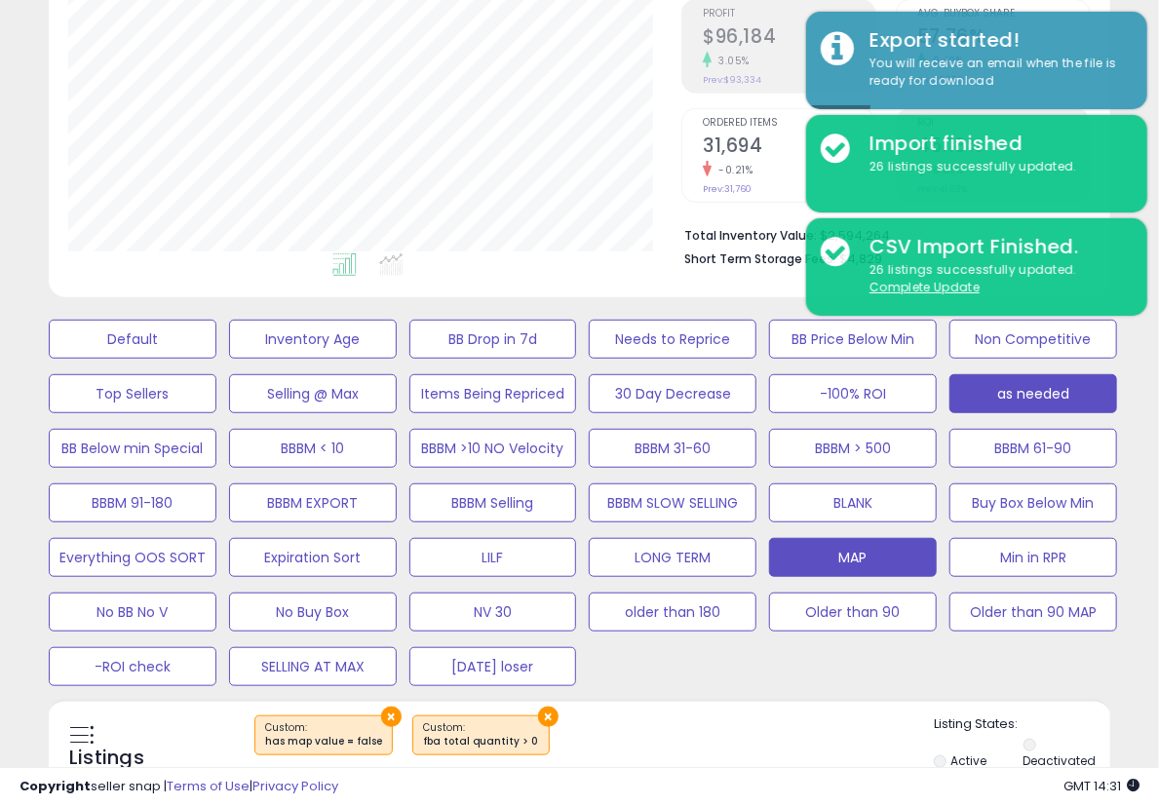
click at [867, 552] on button "MAP" at bounding box center [853, 557] width 168 height 39
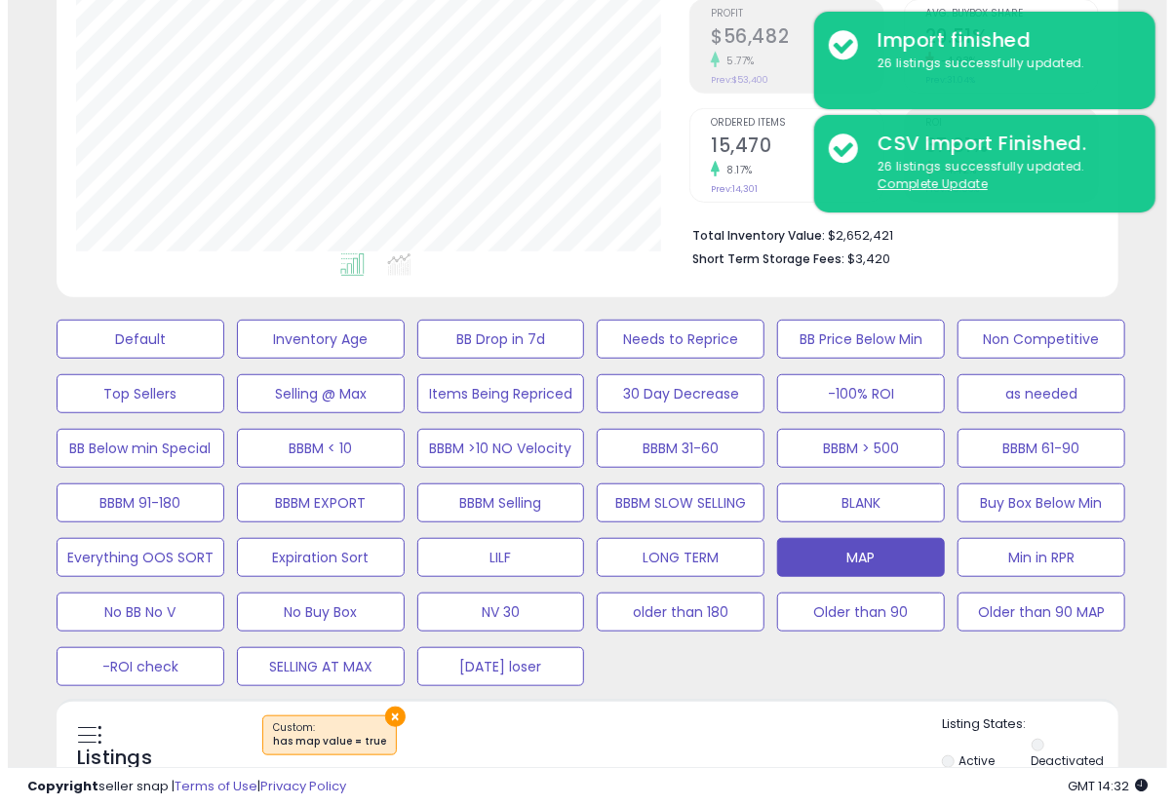
scroll to position [649, 0]
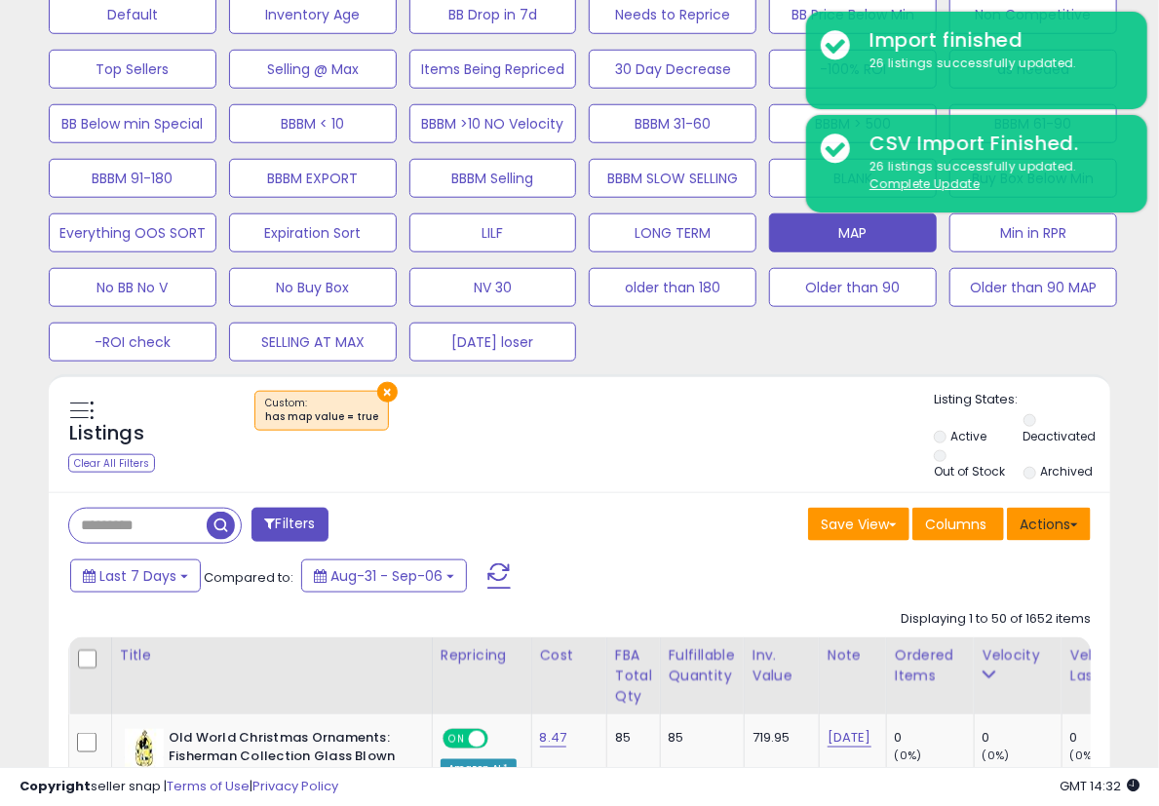
click at [1057, 508] on button "Actions" at bounding box center [1049, 524] width 84 height 33
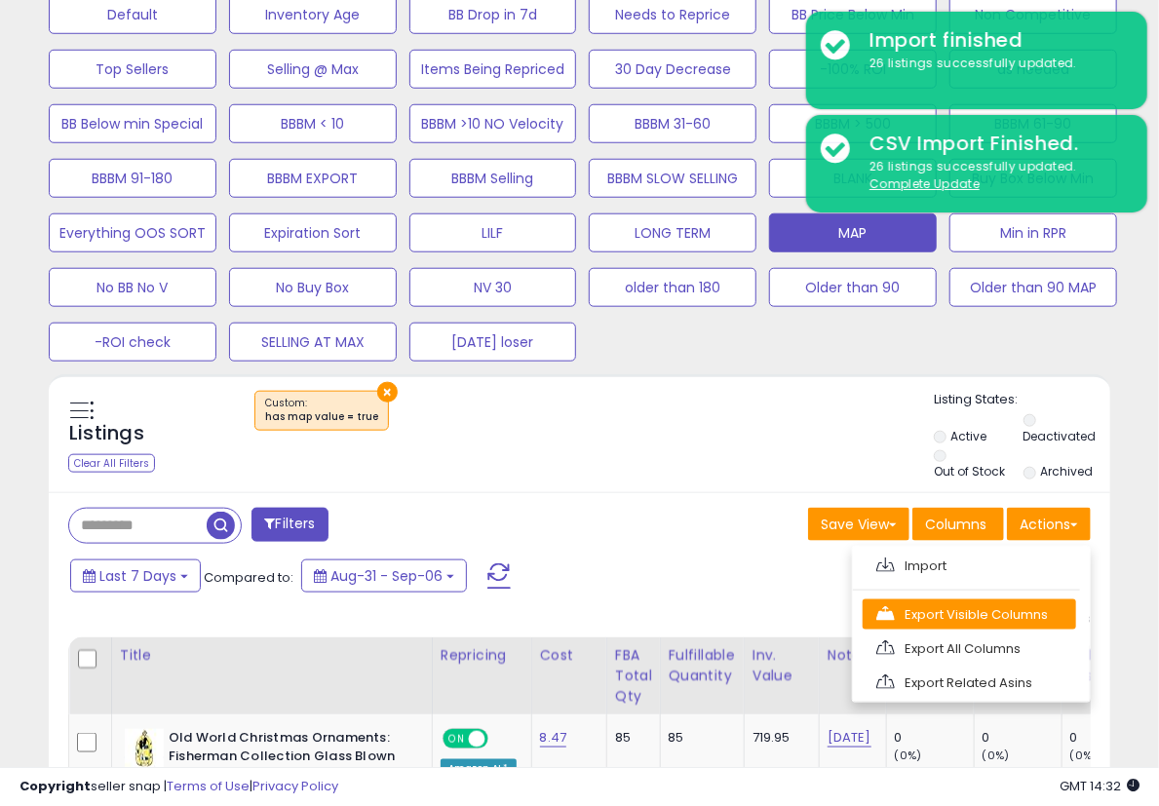
click at [995, 615] on link "Export Visible Columns" at bounding box center [969, 614] width 213 height 30
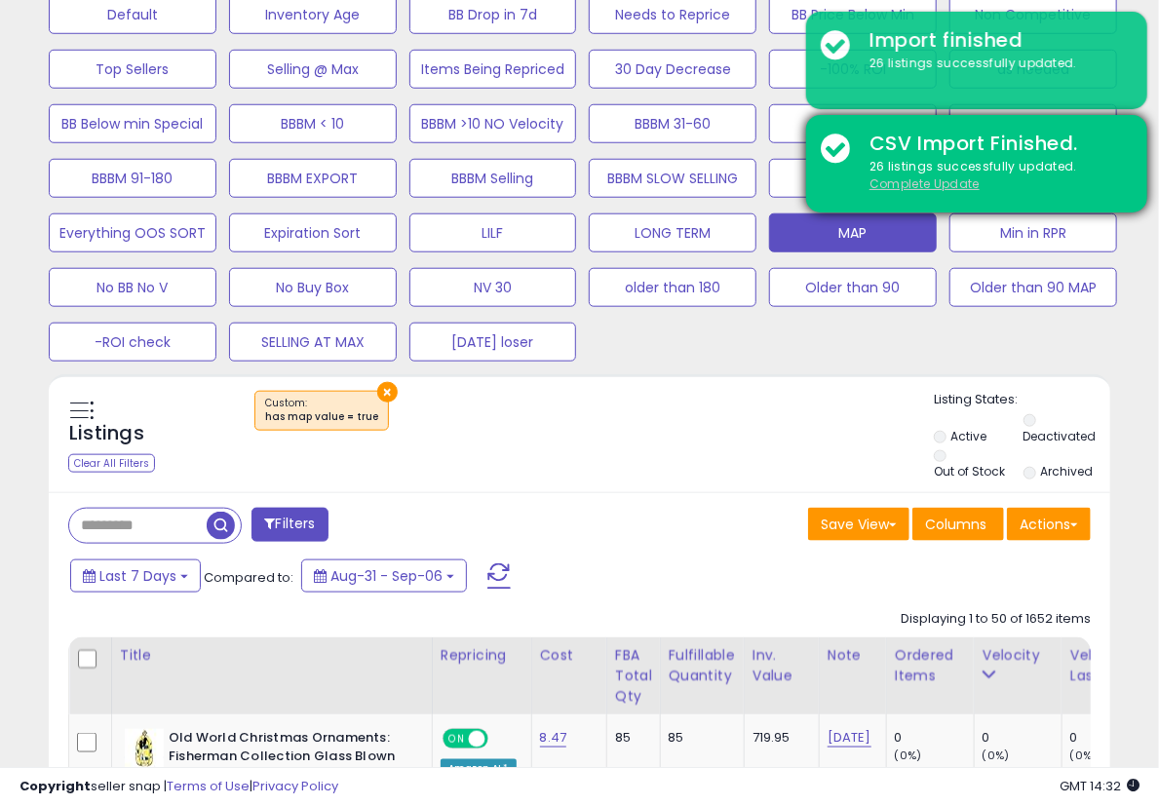
click at [899, 184] on u "Complete Update" at bounding box center [924, 183] width 110 height 17
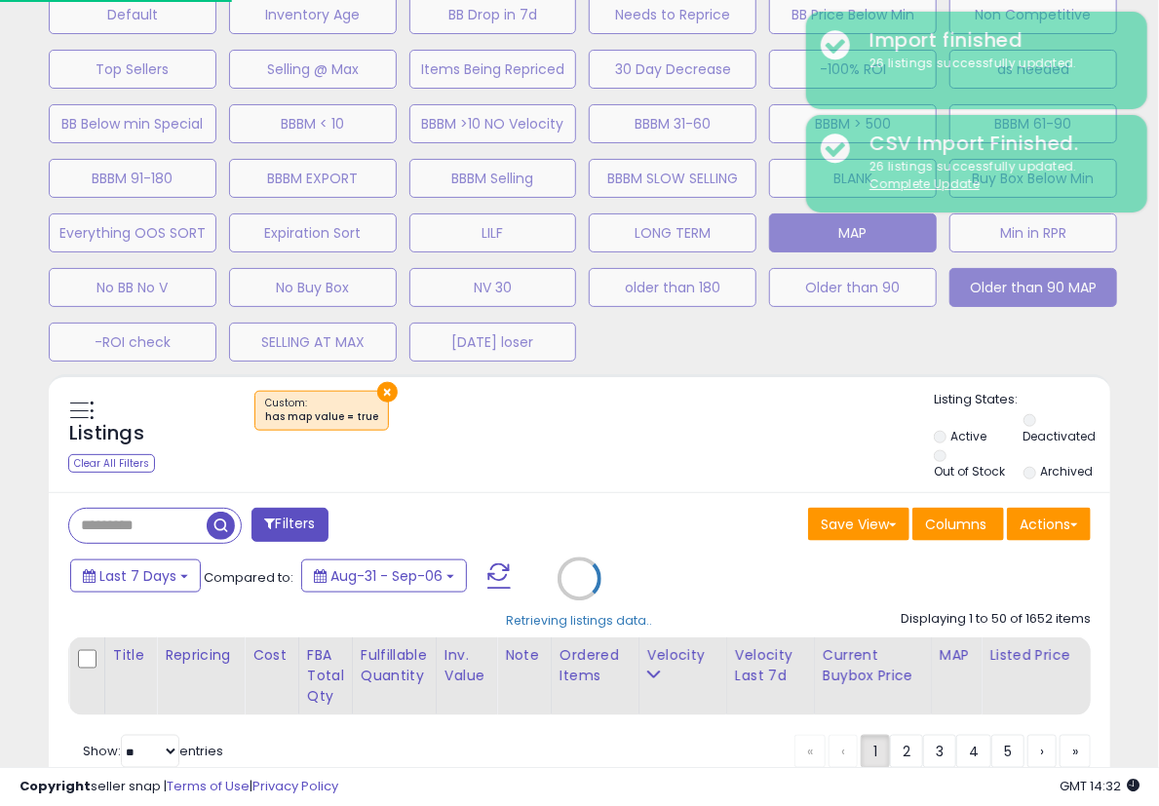
scroll to position [400, 622]
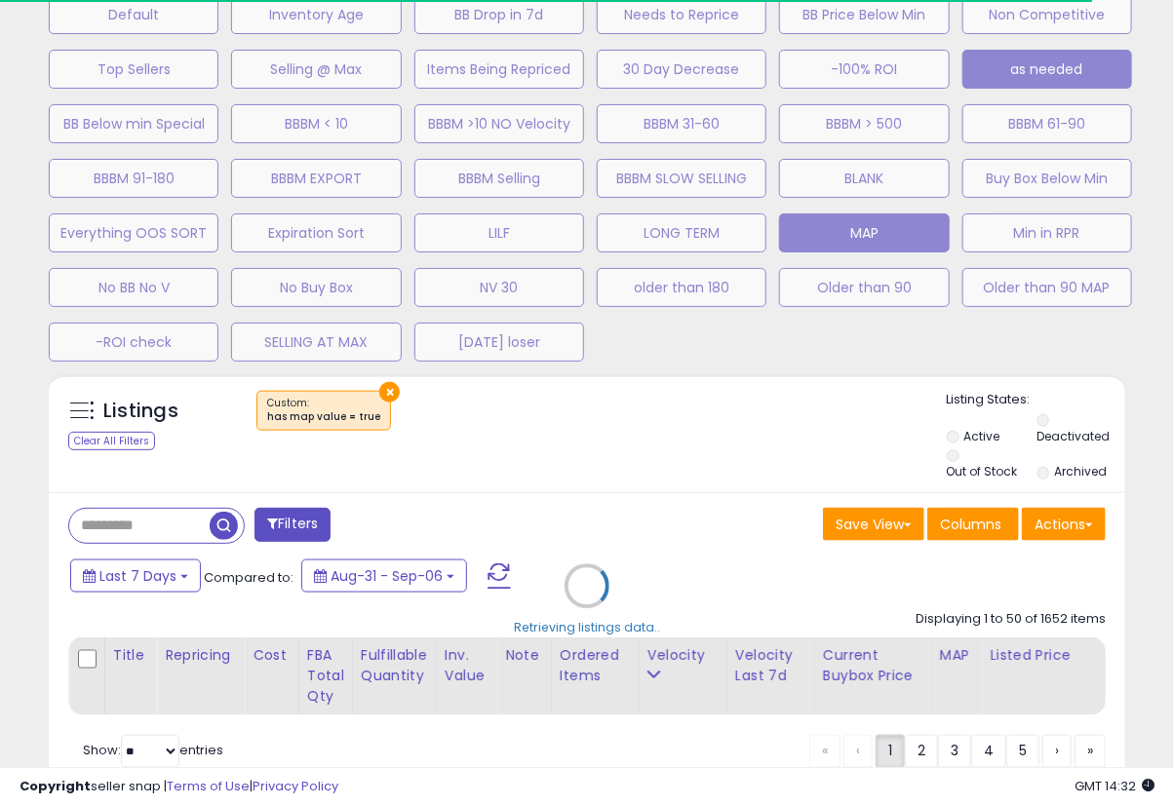
click at [1082, 74] on button "as needed" at bounding box center [1047, 69] width 170 height 39
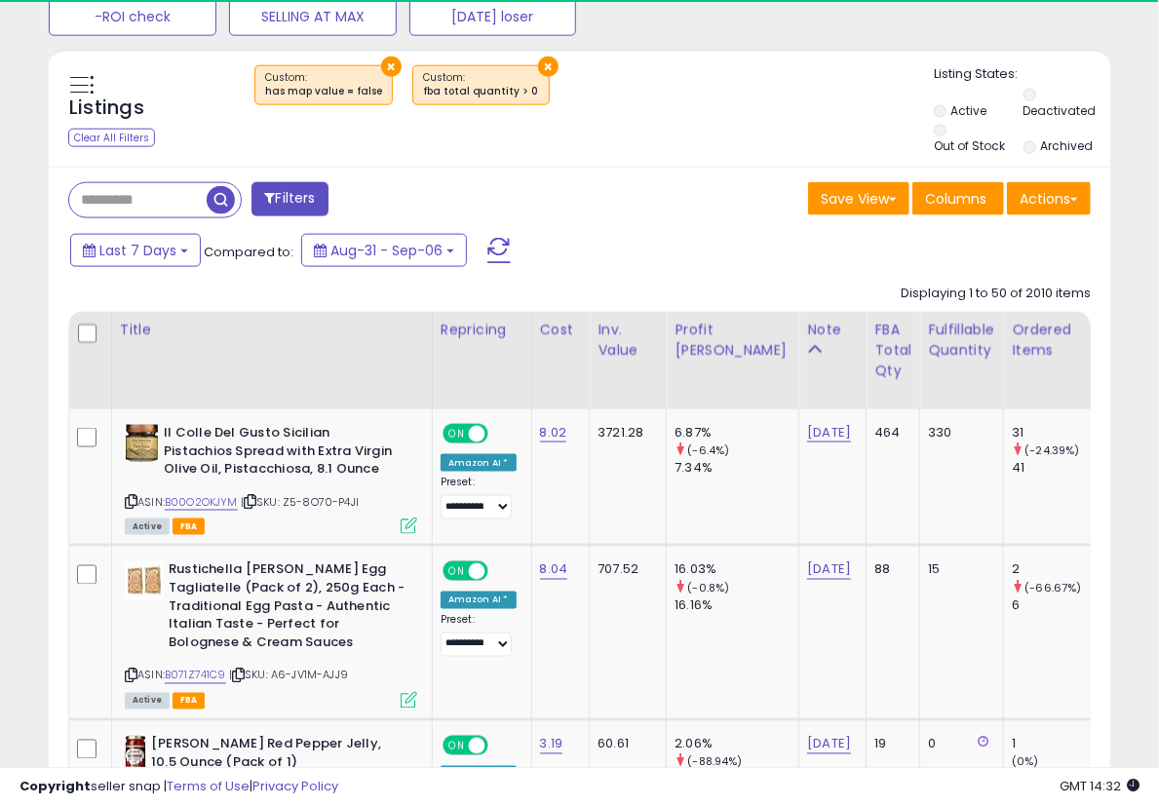
scroll to position [649, 0]
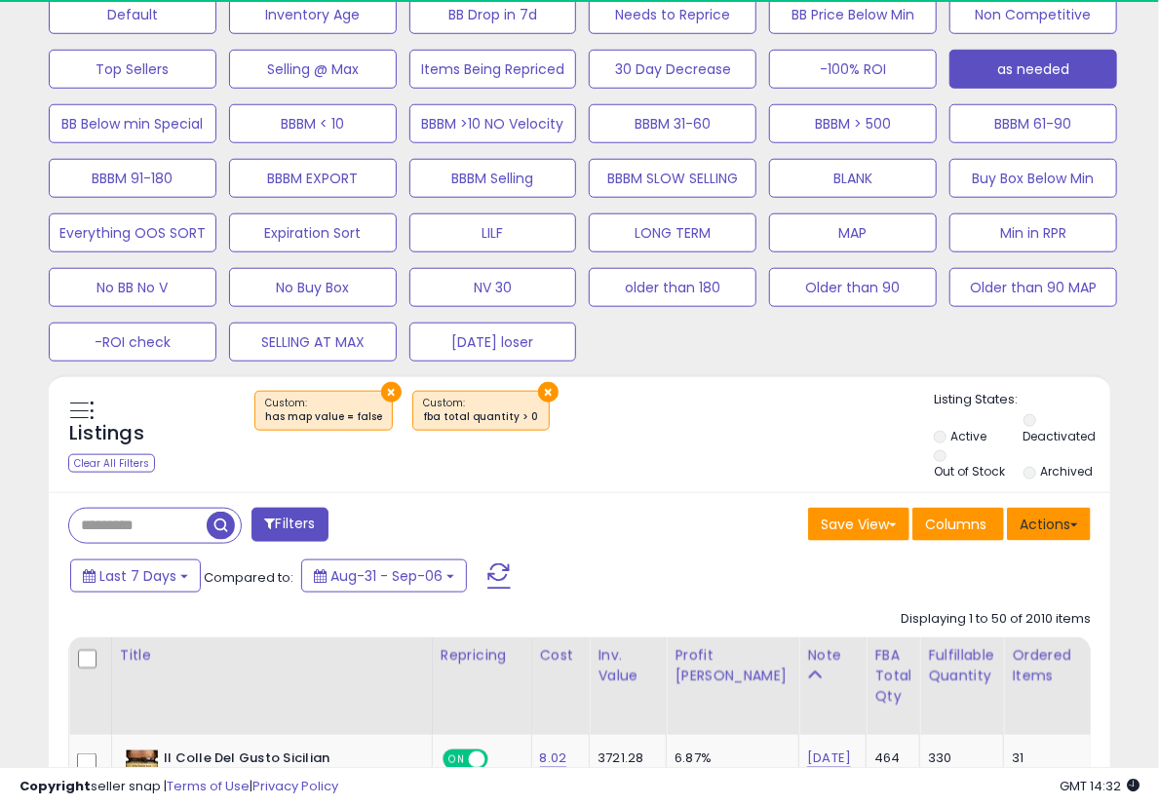
click at [1049, 523] on button "Actions" at bounding box center [1049, 524] width 84 height 33
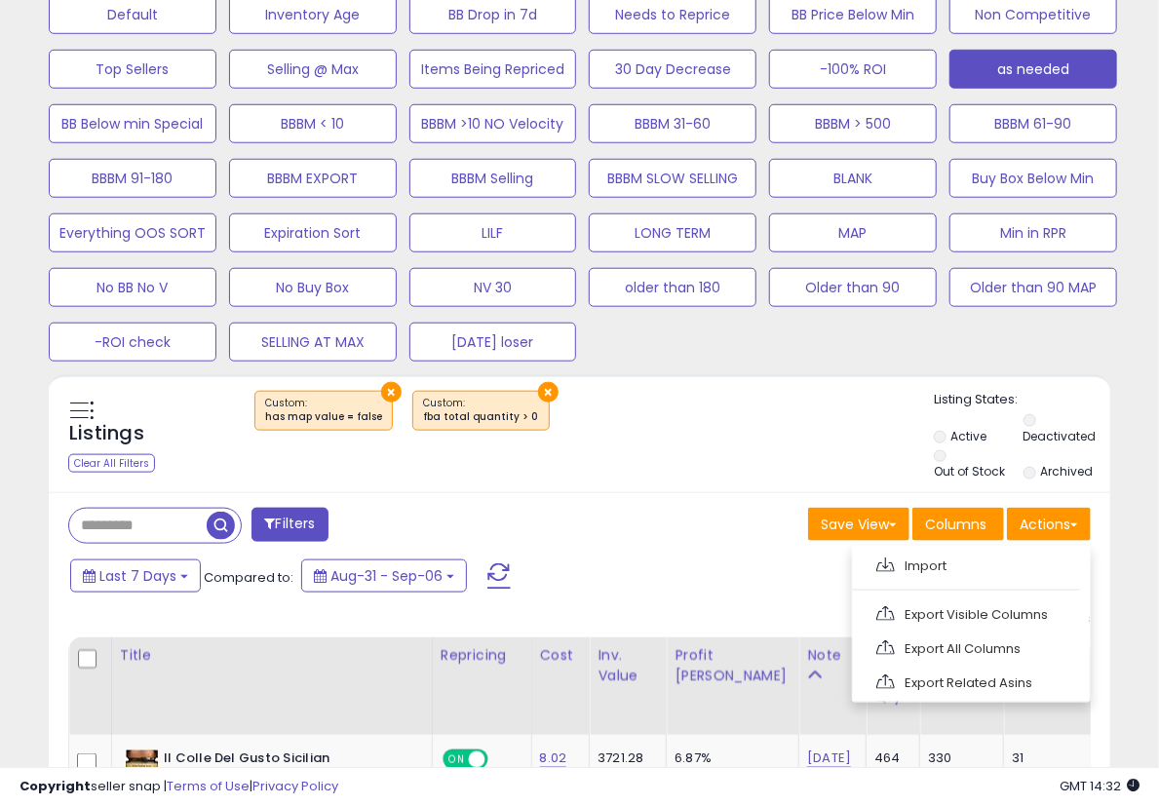
click at [948, 669] on link "Export Related Asins" at bounding box center [969, 683] width 213 height 30
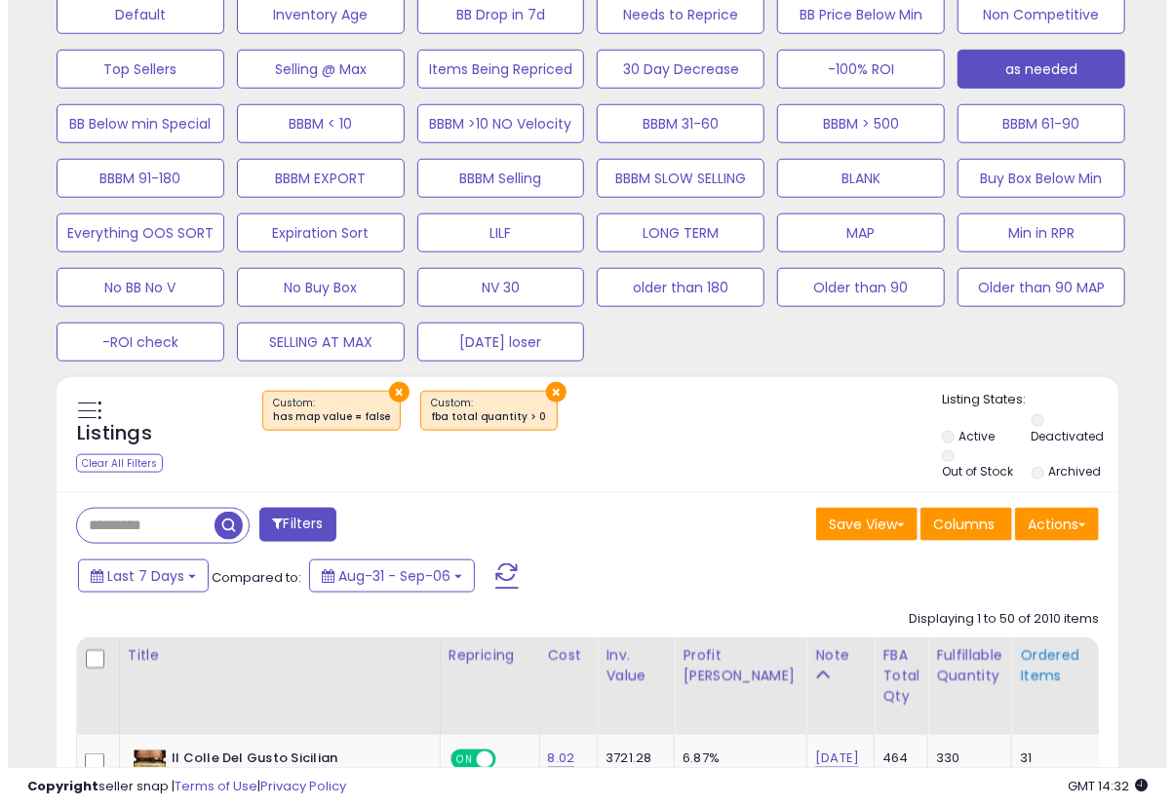
scroll to position [400, 613]
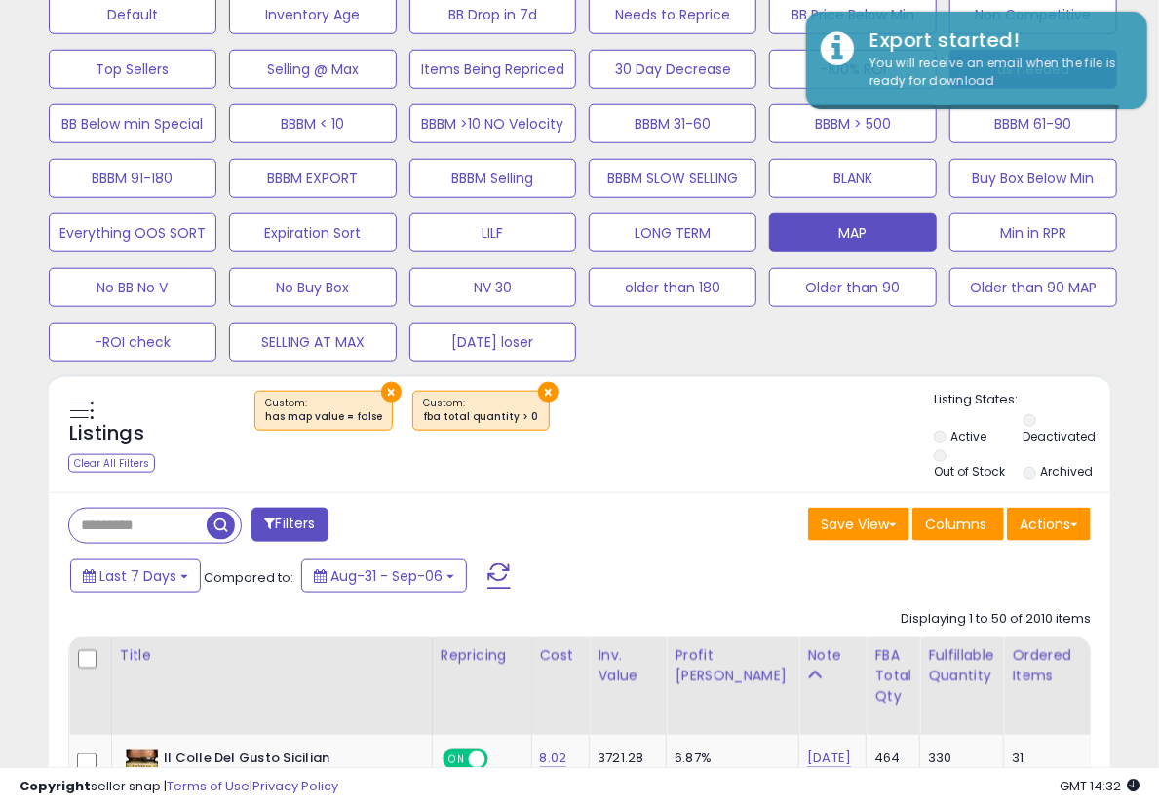
click at [880, 226] on button "MAP" at bounding box center [853, 232] width 168 height 39
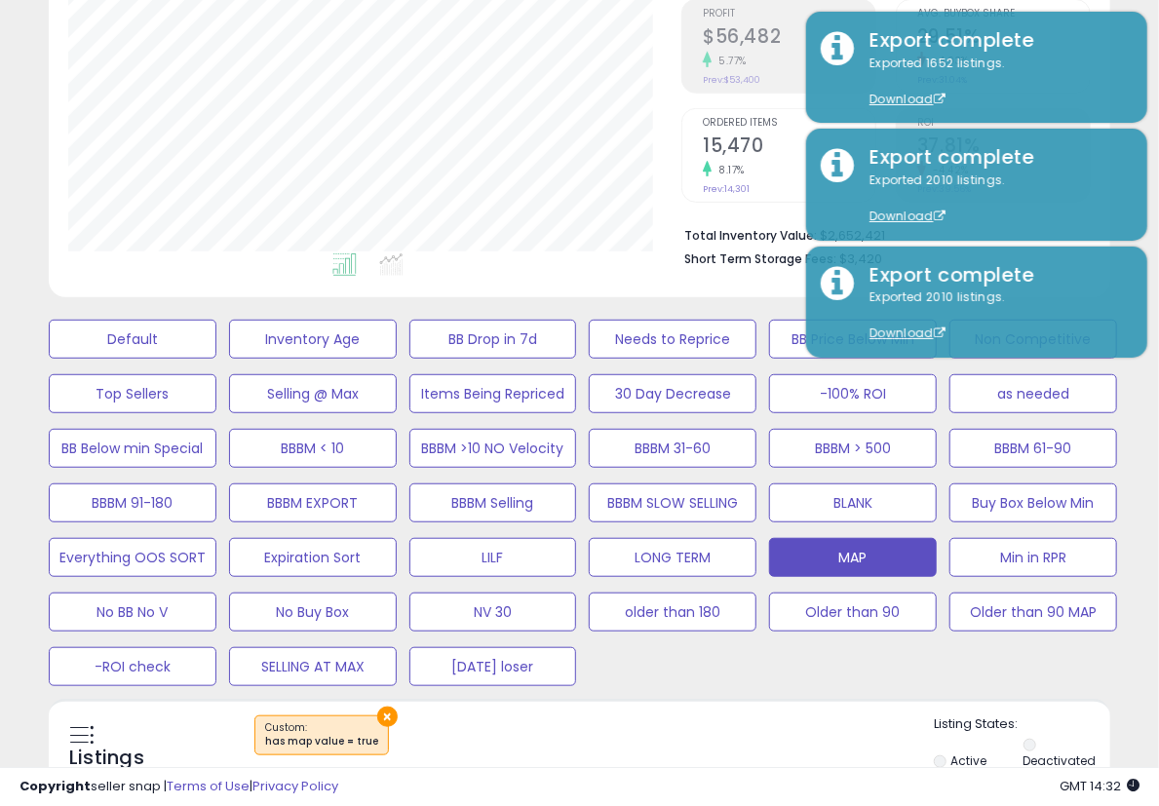
scroll to position [649, 0]
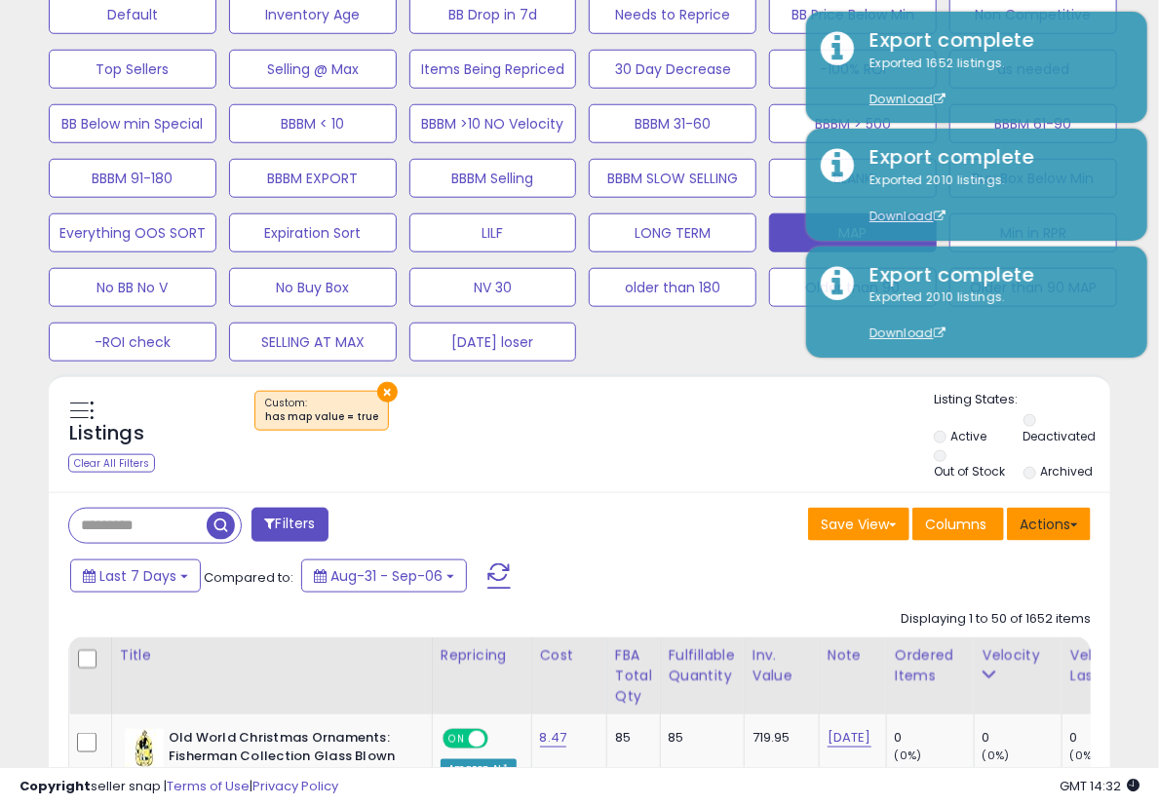
click at [1065, 534] on button "Actions" at bounding box center [1049, 524] width 84 height 33
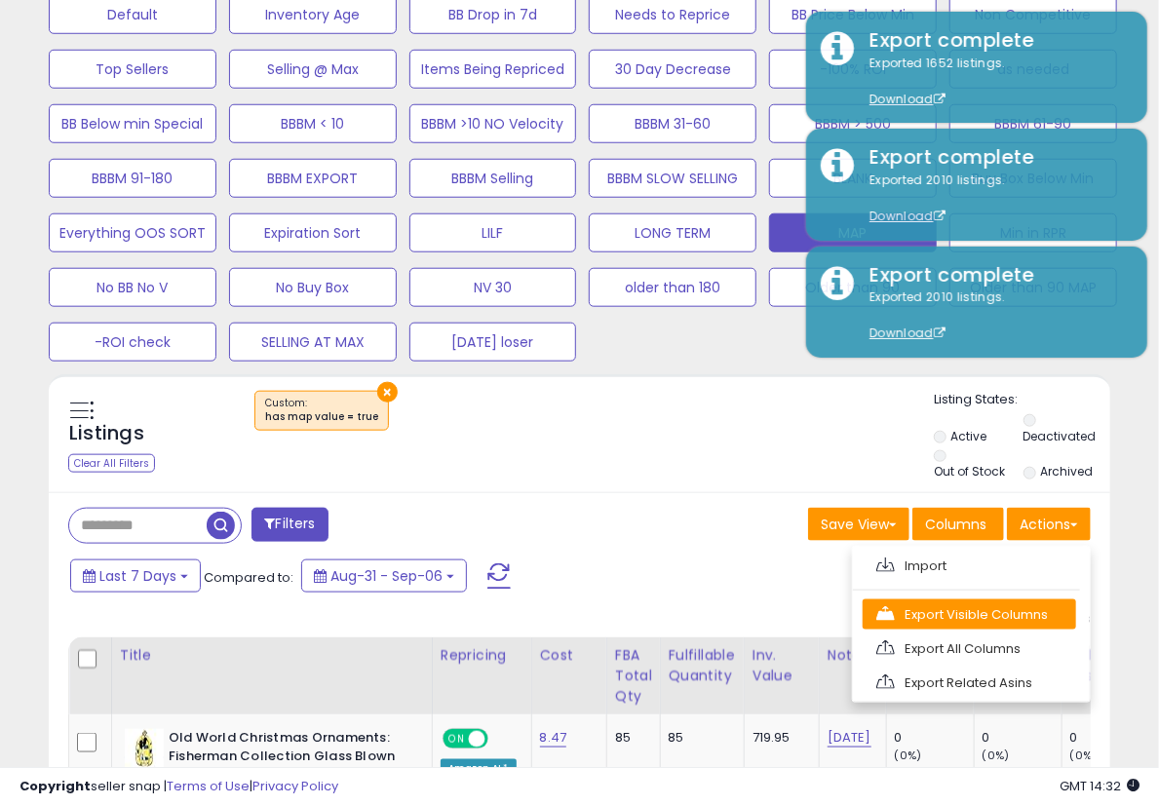
click at [987, 616] on link "Export Visible Columns" at bounding box center [969, 614] width 213 height 30
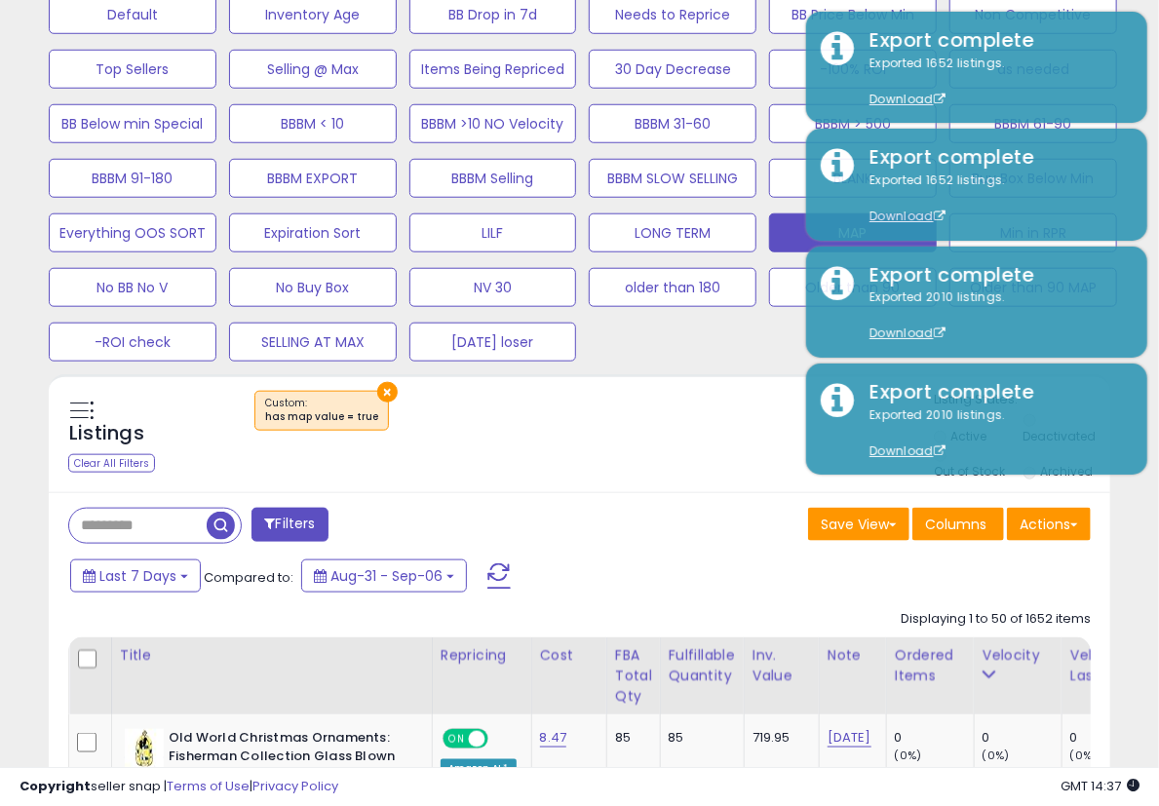
click at [526, 320] on div "[DATE] loser" at bounding box center [490, 342] width 180 height 45
